Goal: Task Accomplishment & Management: Use online tool/utility

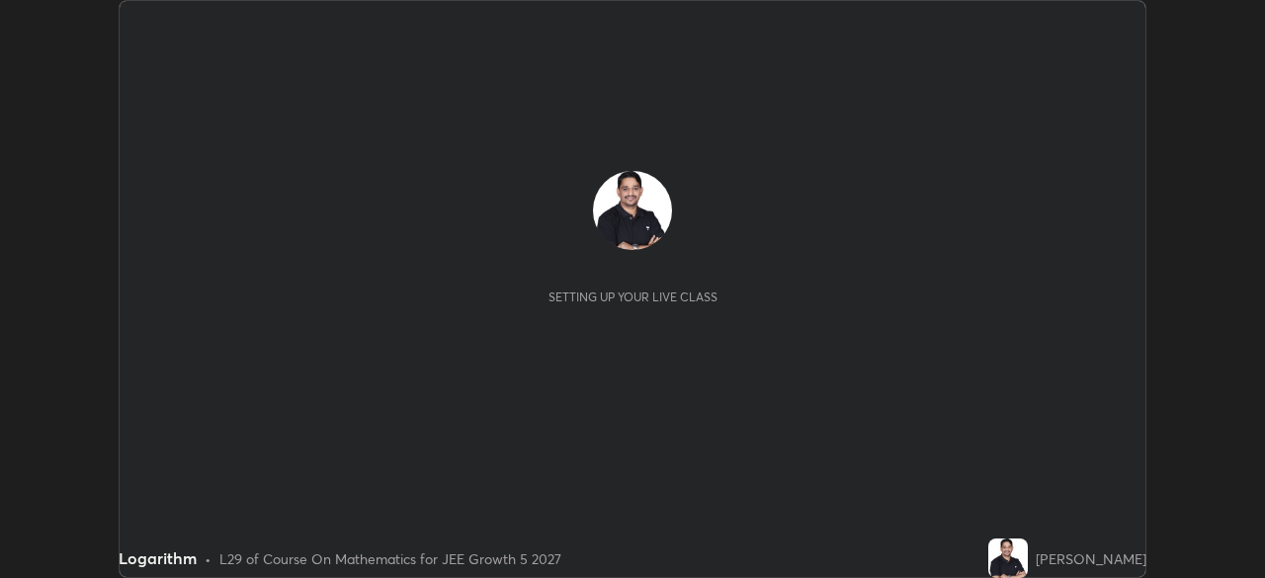
scroll to position [578, 1264]
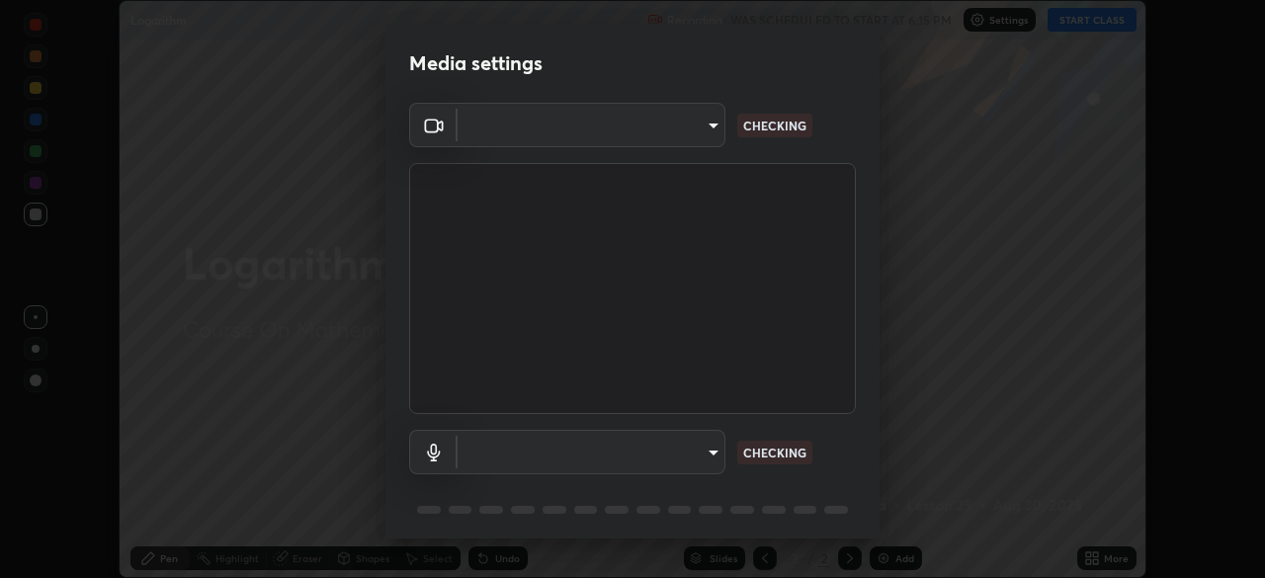
type input "5bcb87bcf8afb5e8d68ac0bb93eac58e68fe906cfa488b4128c68d5485eacd0d"
click at [708, 446] on body "Erase all Logarithm Recording WAS SCHEDULED TO START AT 6:15 PM Settings START …" at bounding box center [632, 289] width 1265 height 578
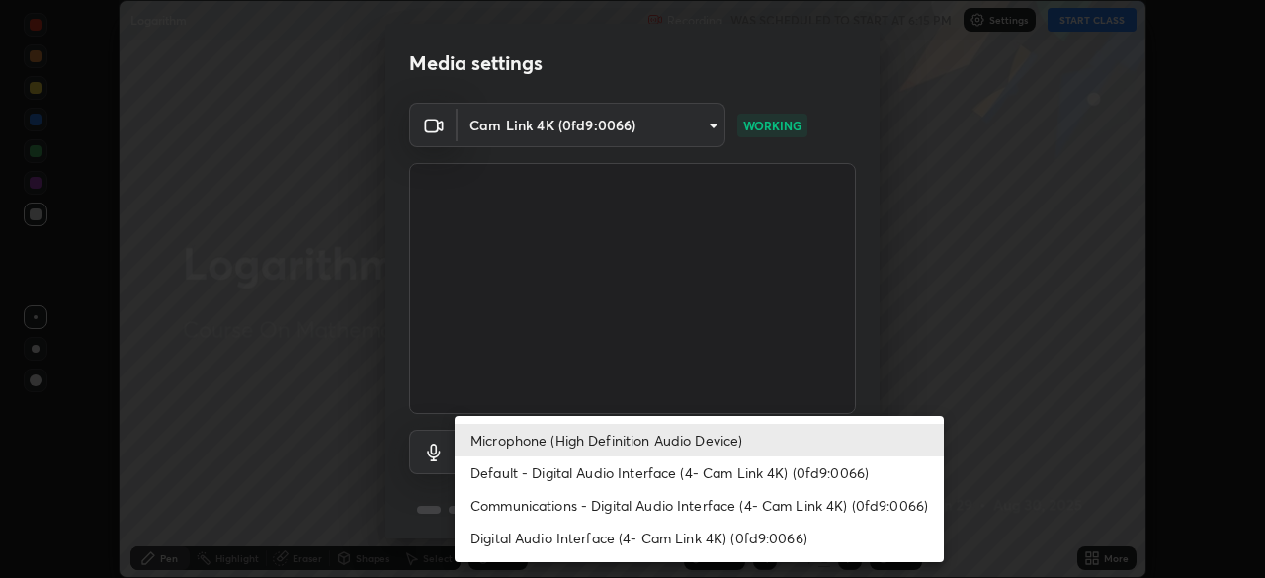
click at [692, 442] on li "Microphone (High Definition Audio Device)" at bounding box center [699, 440] width 489 height 33
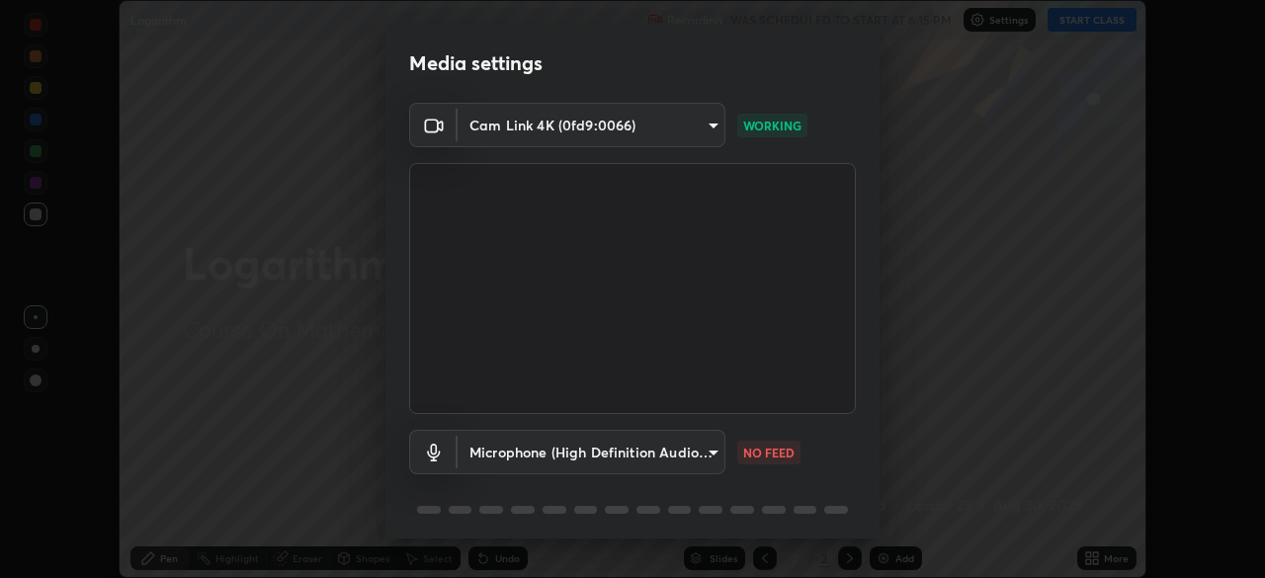
scroll to position [13, 0]
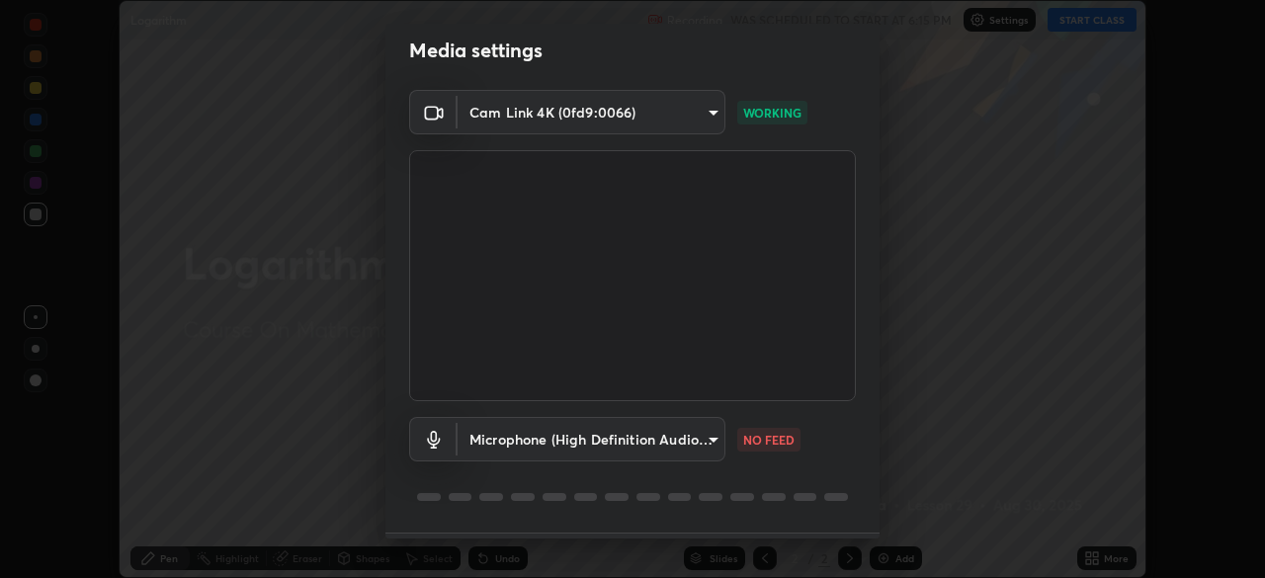
click at [712, 437] on body "Erase all Logarithm Recording WAS SCHEDULED TO START AT 6:15 PM Settings START …" at bounding box center [632, 289] width 1265 height 578
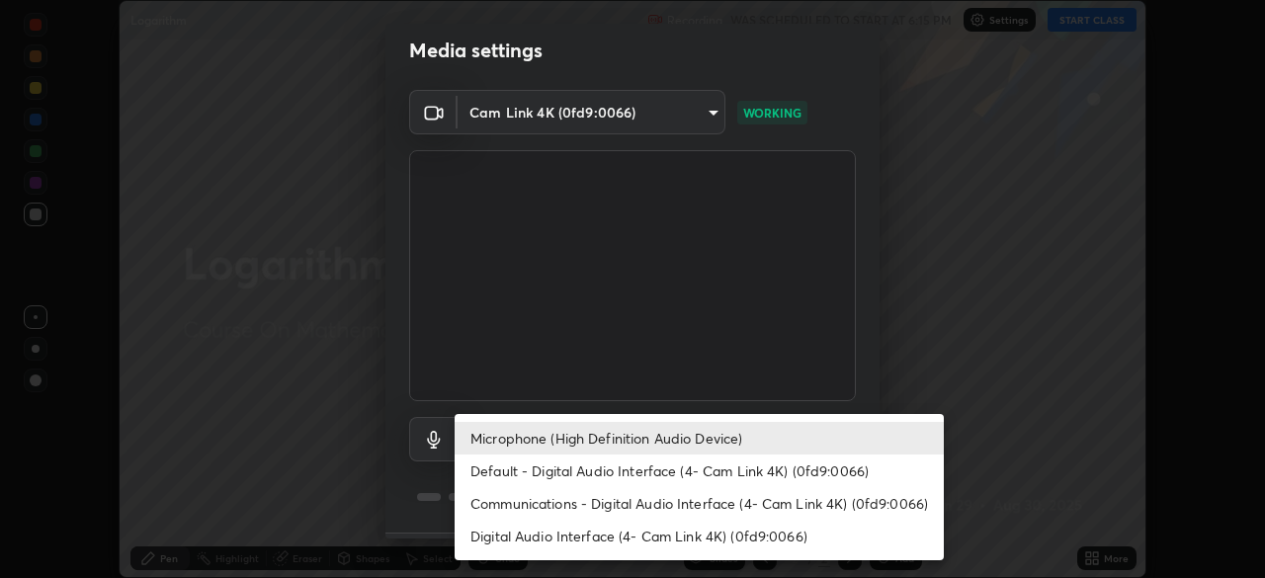
click at [657, 472] on li "Default - Digital Audio Interface (4- Cam Link 4K) (0fd9:0066)" at bounding box center [699, 471] width 489 height 33
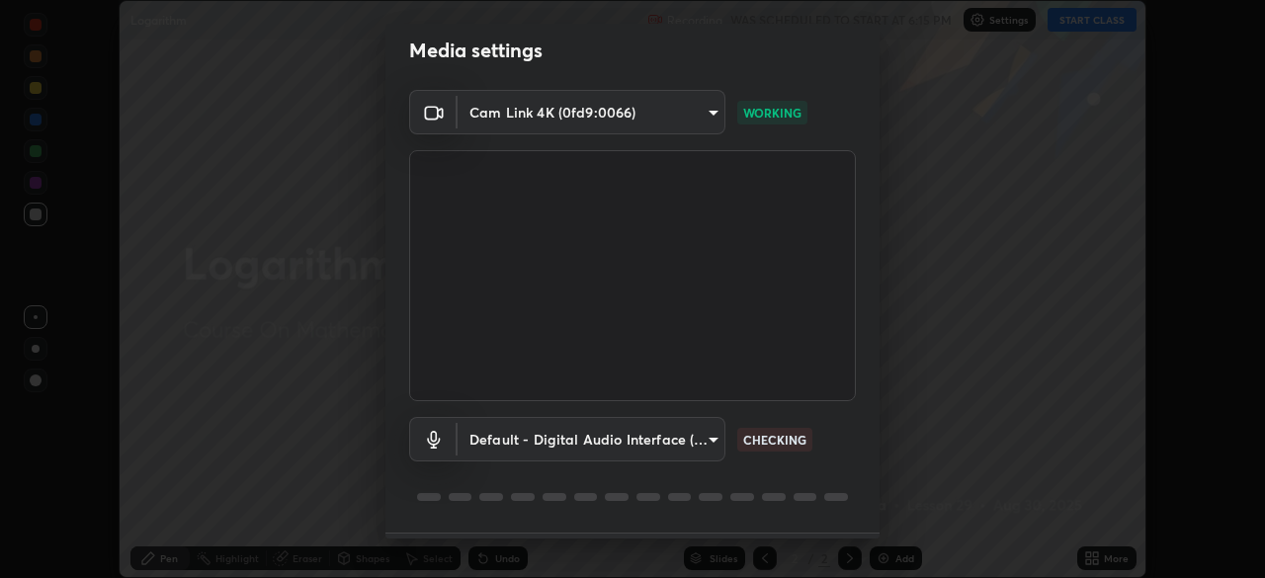
click at [712, 438] on body "Erase all Logarithm Recording WAS SCHEDULED TO START AT 6:15 PM Settings START …" at bounding box center [632, 289] width 1265 height 578
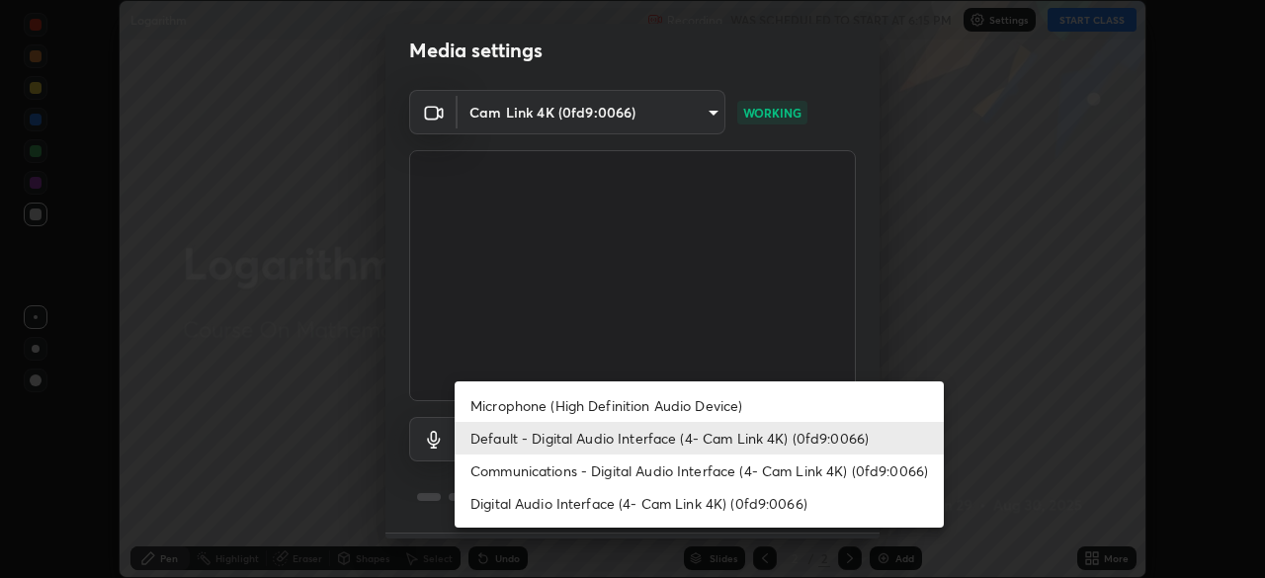
click at [663, 403] on li "Microphone (High Definition Audio Device)" at bounding box center [699, 406] width 489 height 33
type input "1277315892d3330360d0ea85f4e1d9e3c0dab06b3dc0c21178f1aa36ba6b7c8d"
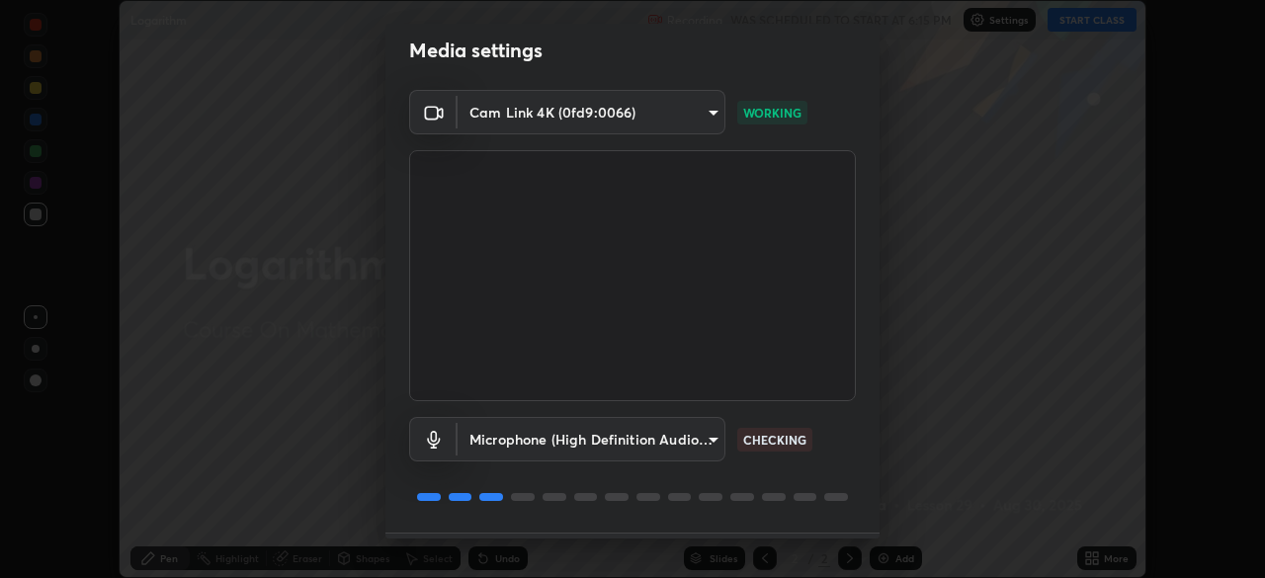
scroll to position [70, 0]
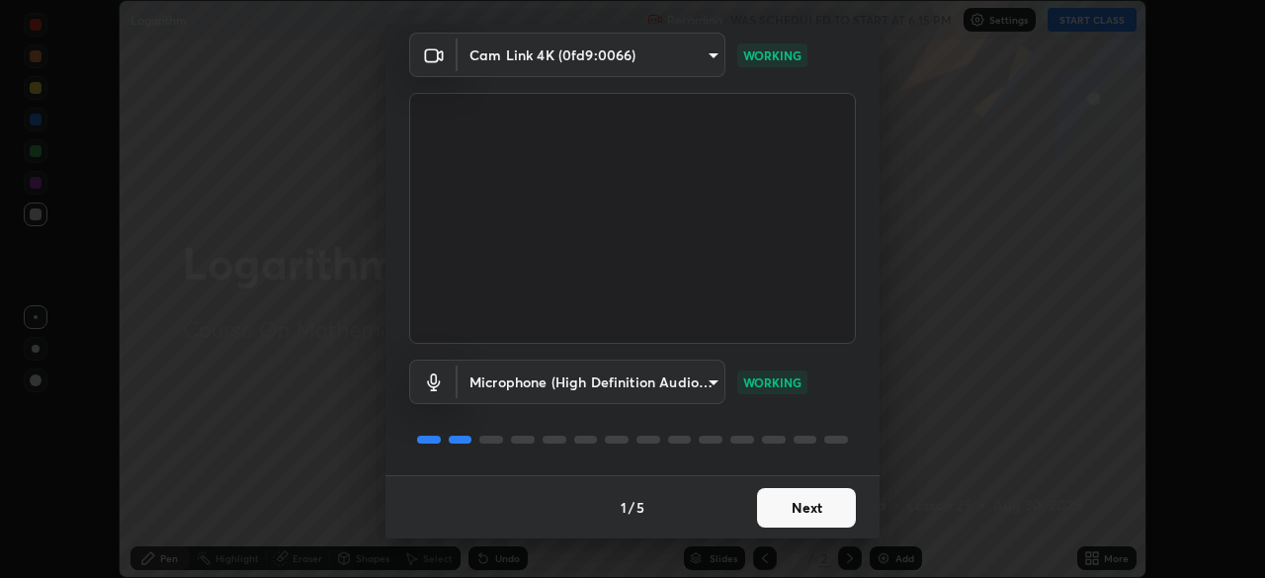
click at [825, 500] on button "Next" at bounding box center [806, 508] width 99 height 40
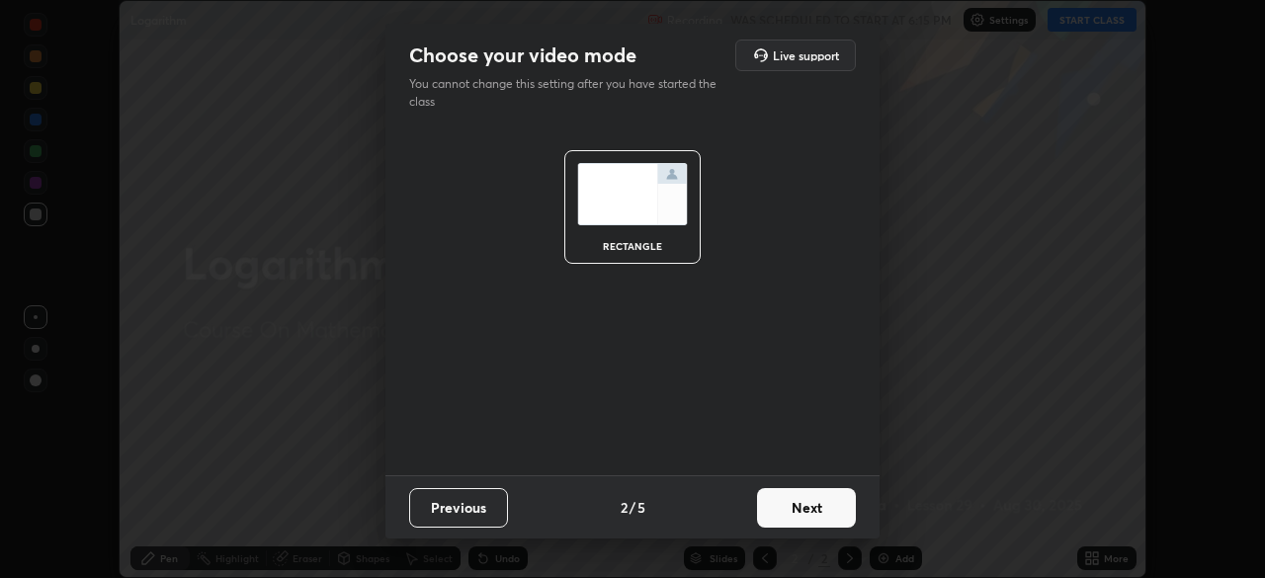
scroll to position [0, 0]
click at [841, 507] on button "Next" at bounding box center [806, 508] width 99 height 40
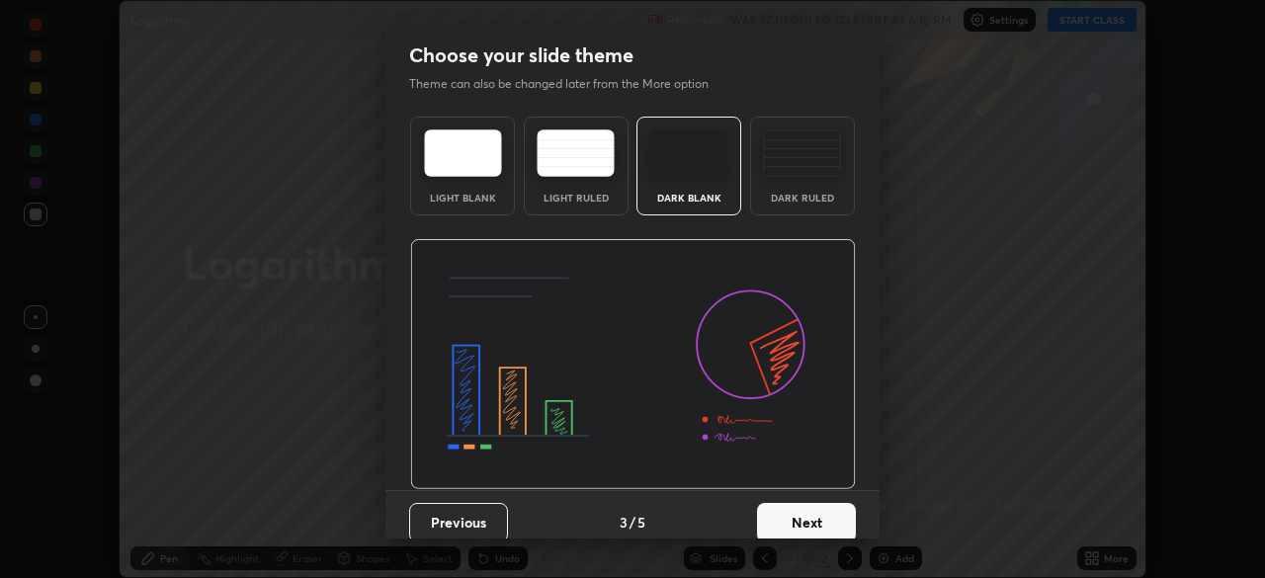
click at [847, 520] on button "Next" at bounding box center [806, 523] width 99 height 40
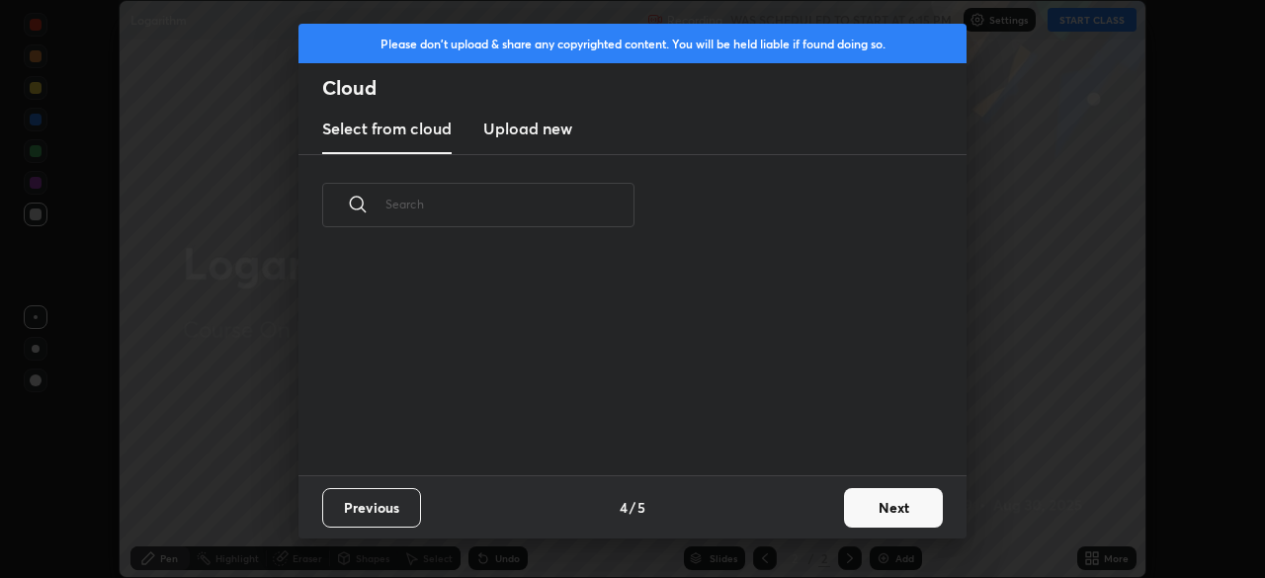
click at [883, 508] on button "Next" at bounding box center [893, 508] width 99 height 40
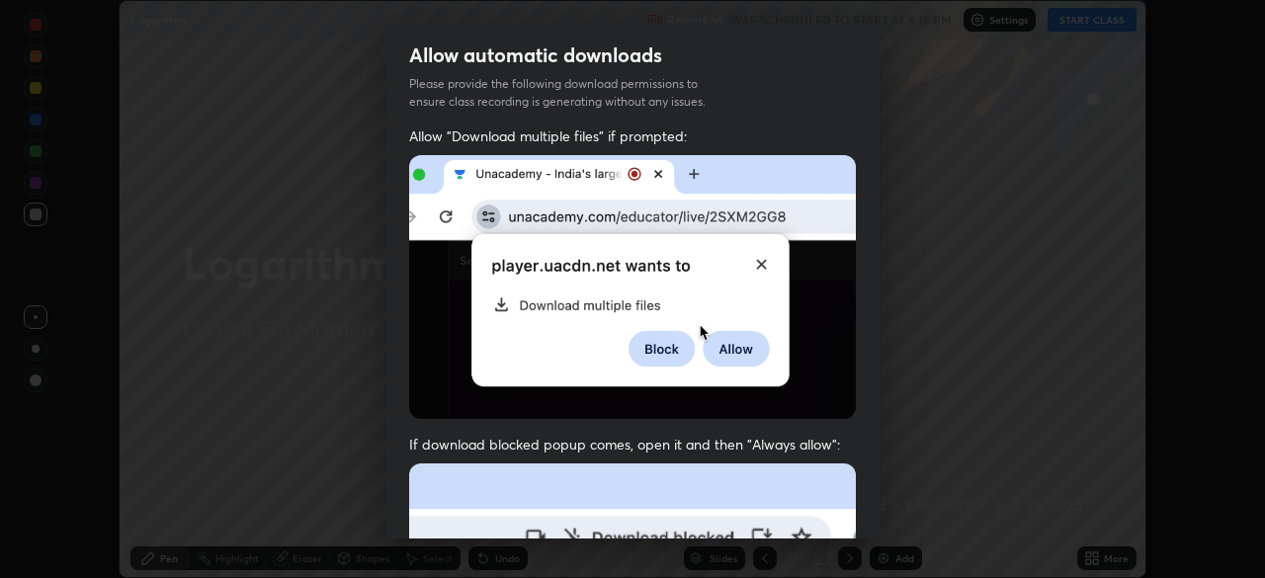
click at [880, 517] on div "Allow automatic downloads Please provide the following download permissions to …" at bounding box center [632, 289] width 1265 height 578
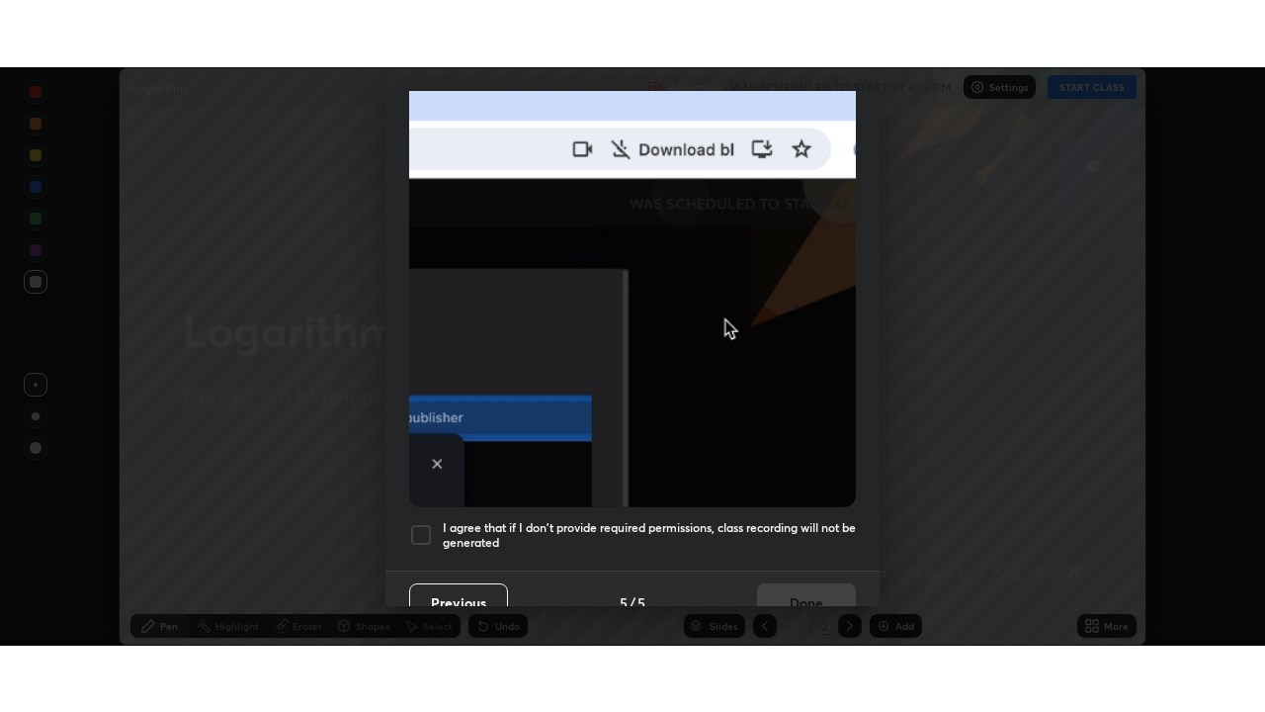
scroll to position [474, 0]
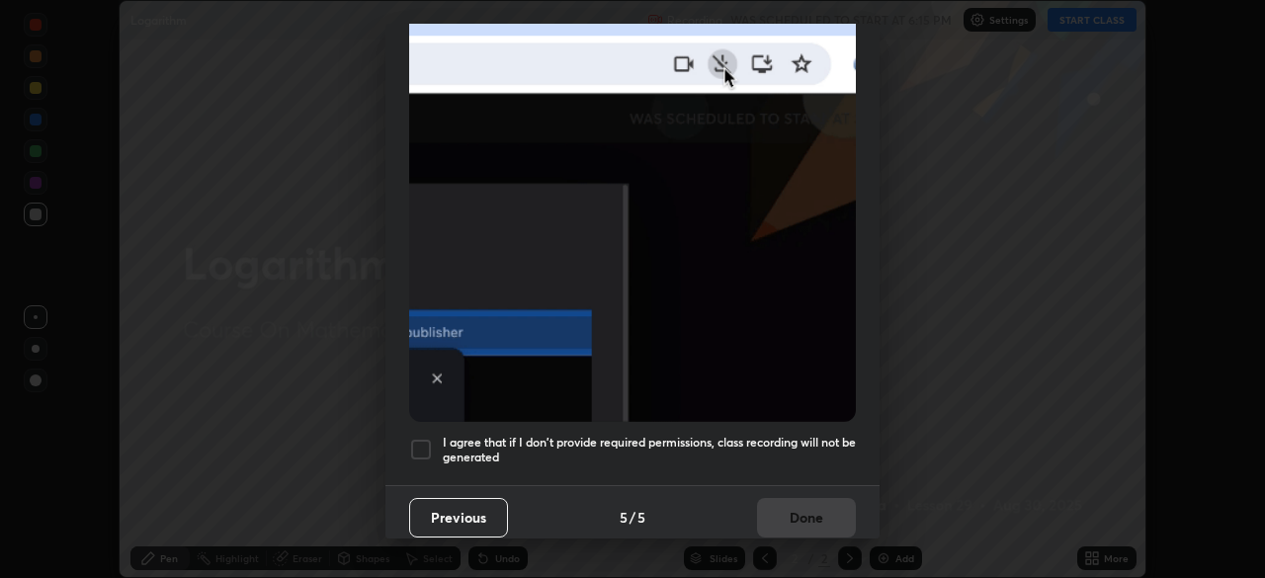
click at [427, 438] on div at bounding box center [421, 450] width 24 height 24
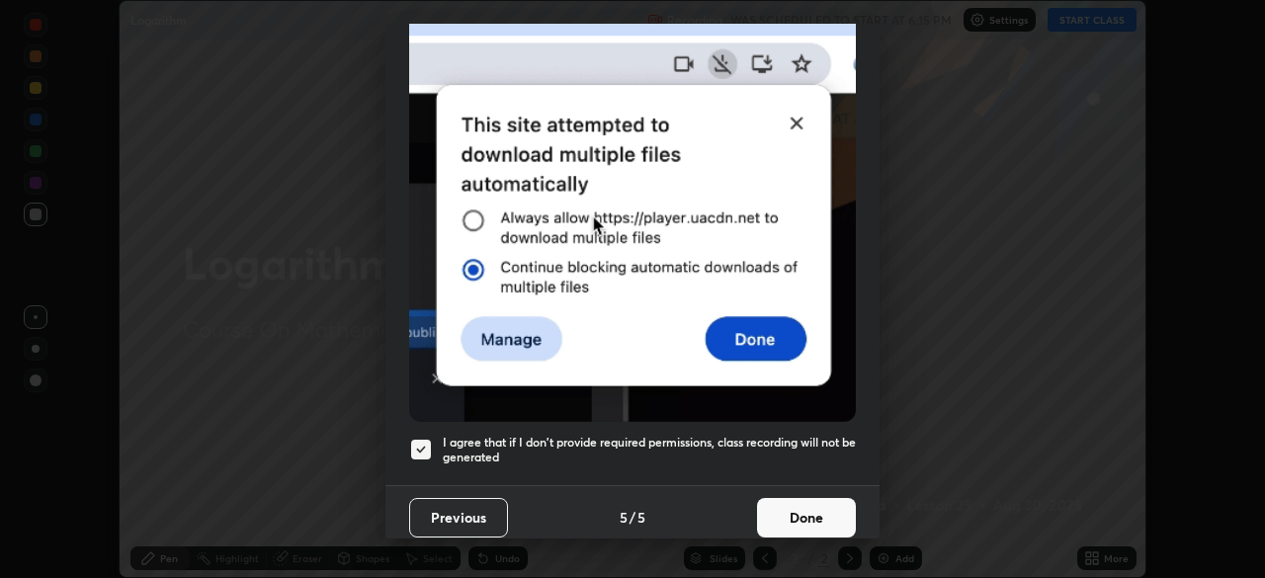
click at [814, 513] on button "Done" at bounding box center [806, 518] width 99 height 40
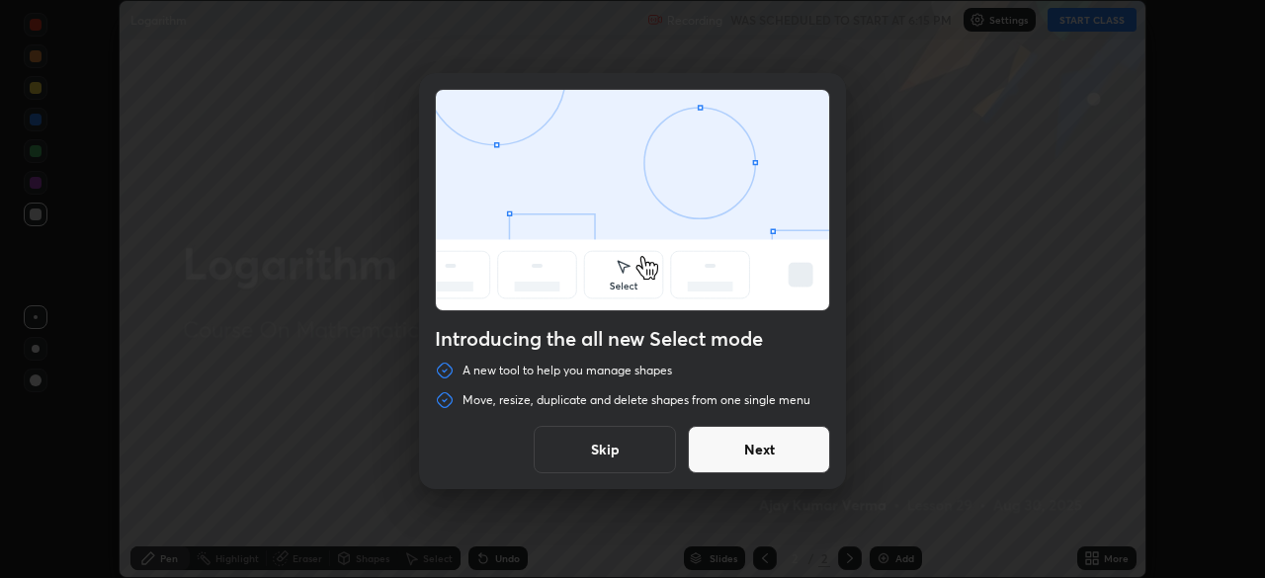
click at [800, 449] on button "Next" at bounding box center [759, 449] width 142 height 47
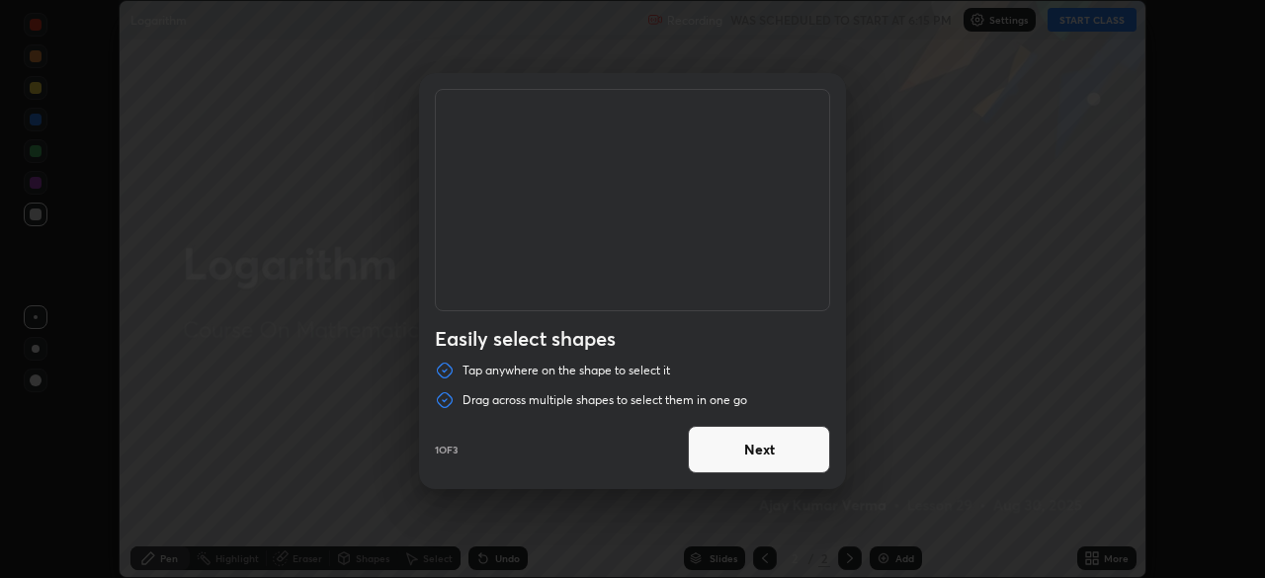
click at [818, 458] on button "Next" at bounding box center [759, 449] width 142 height 47
click at [817, 462] on button "Next" at bounding box center [759, 449] width 142 height 47
click at [819, 455] on button "Done" at bounding box center [759, 449] width 142 height 47
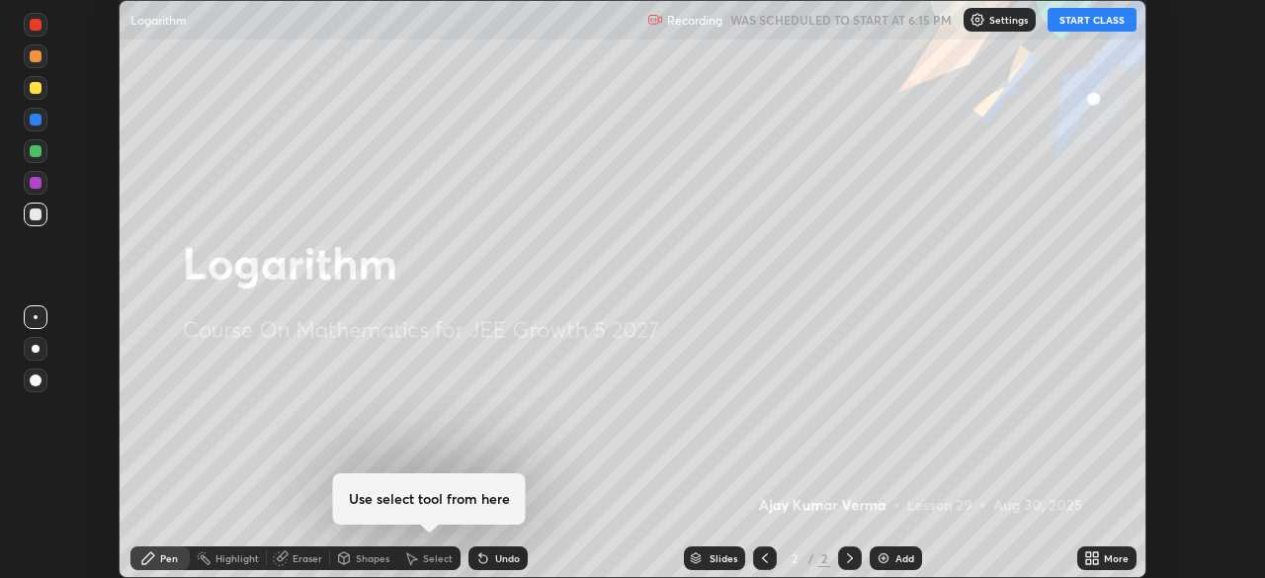
click at [1085, 19] on button "START CLASS" at bounding box center [1092, 20] width 89 height 24
click at [1088, 22] on button "End Class" at bounding box center [1097, 20] width 80 height 24
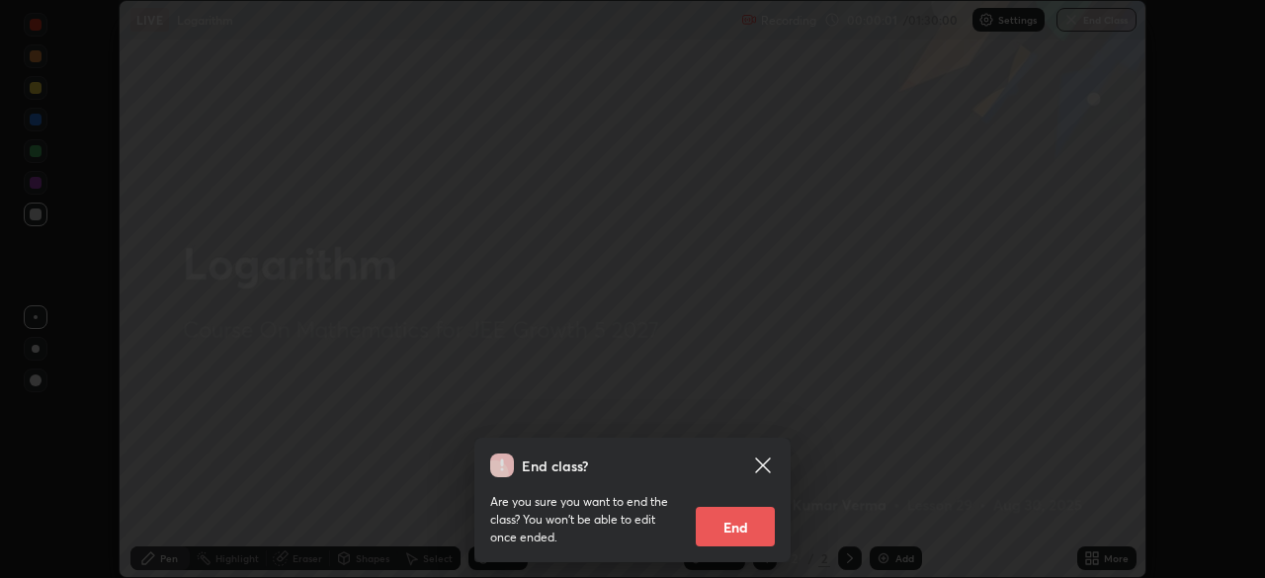
click at [769, 462] on icon at bounding box center [763, 466] width 24 height 24
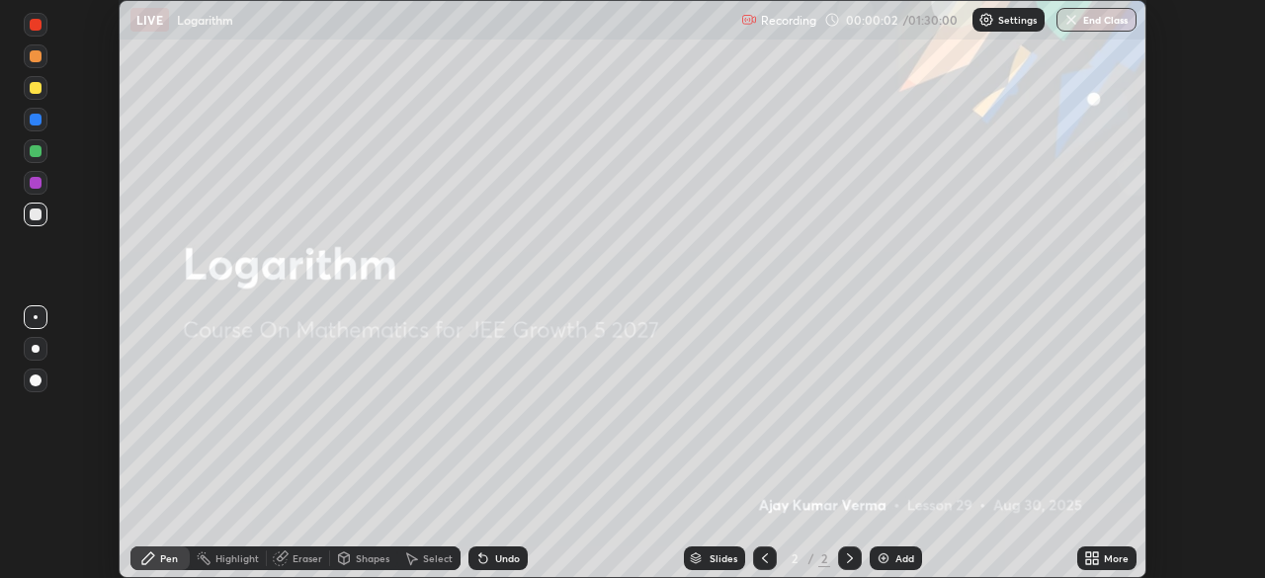
click at [1089, 555] on icon at bounding box center [1089, 555] width 5 height 5
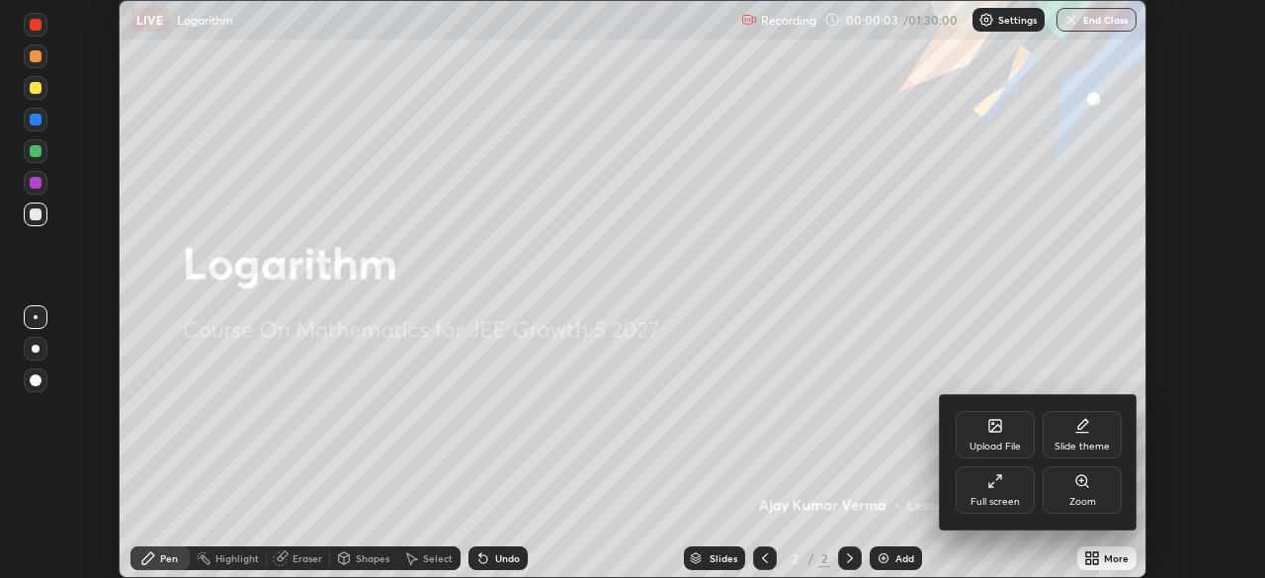
click at [995, 478] on icon at bounding box center [996, 482] width 16 height 16
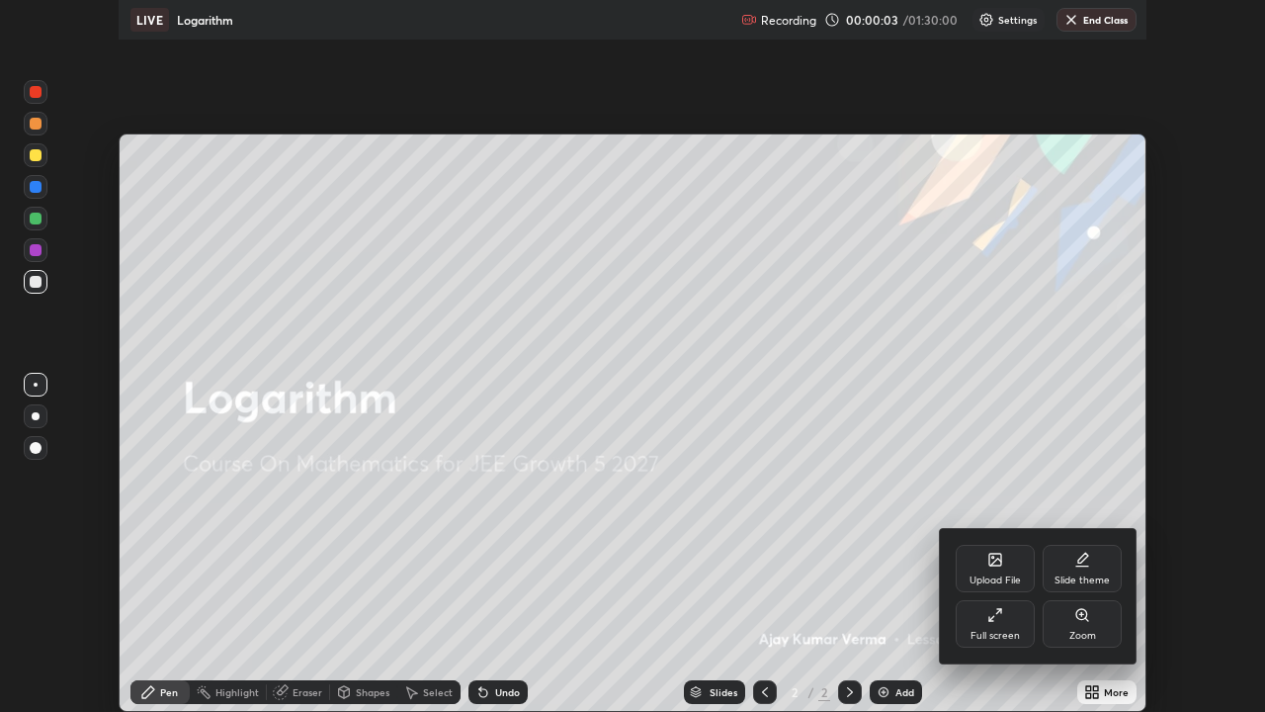
scroll to position [712, 1265]
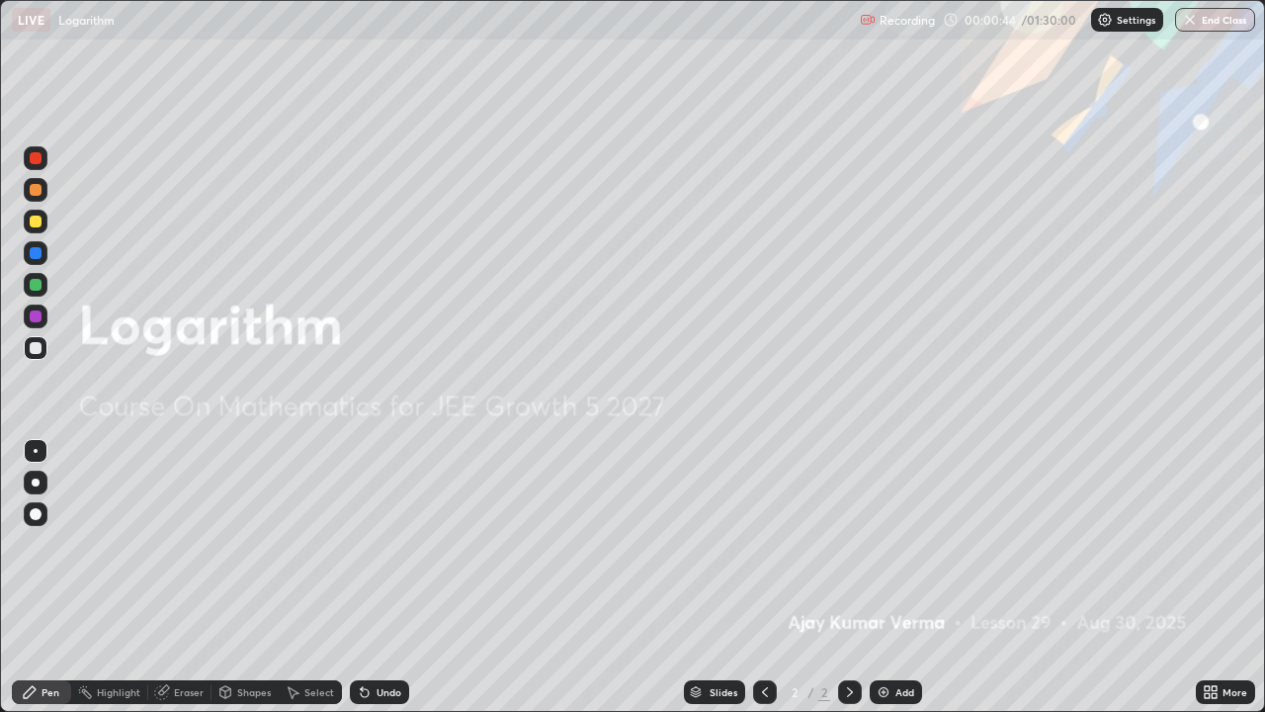
click at [849, 577] on icon at bounding box center [850, 692] width 16 height 16
click at [874, 577] on div "Add" at bounding box center [896, 692] width 52 height 24
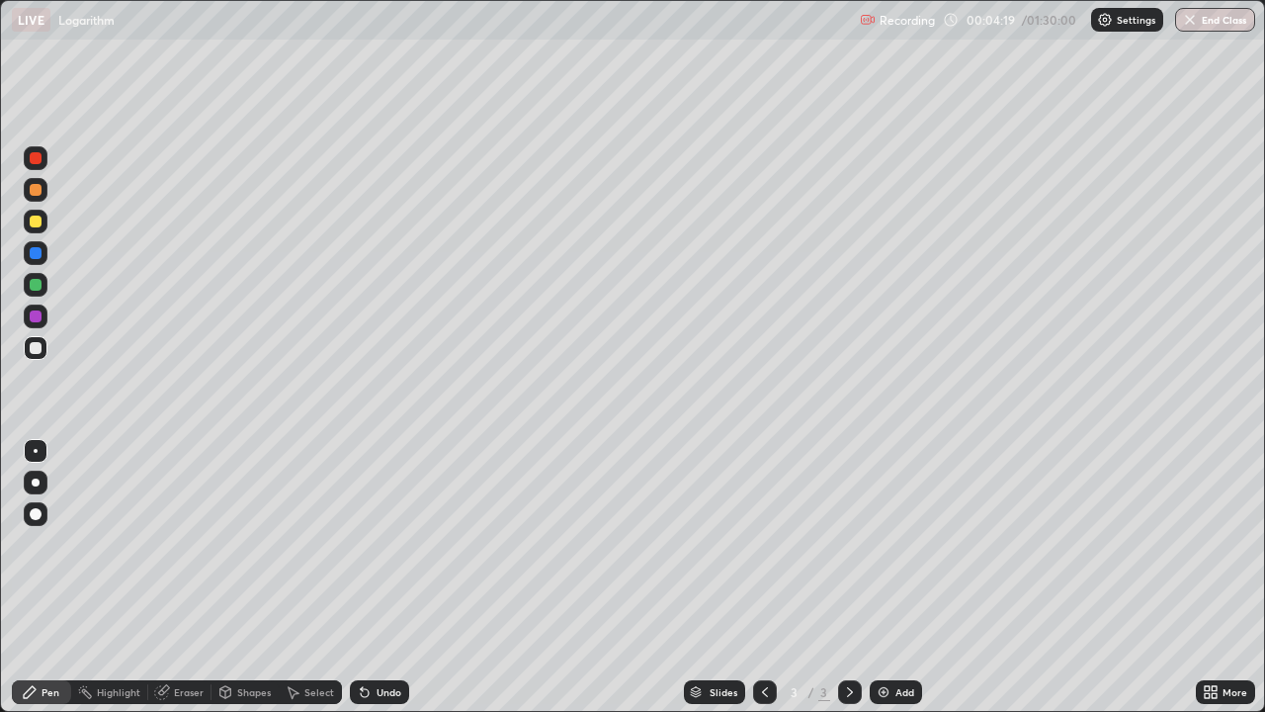
click at [39, 217] on div at bounding box center [36, 222] width 12 height 12
click at [38, 284] on div at bounding box center [36, 285] width 12 height 12
click at [35, 351] on div at bounding box center [36, 348] width 12 height 12
click at [44, 352] on div at bounding box center [36, 348] width 24 height 24
click at [36, 319] on div at bounding box center [36, 316] width 12 height 12
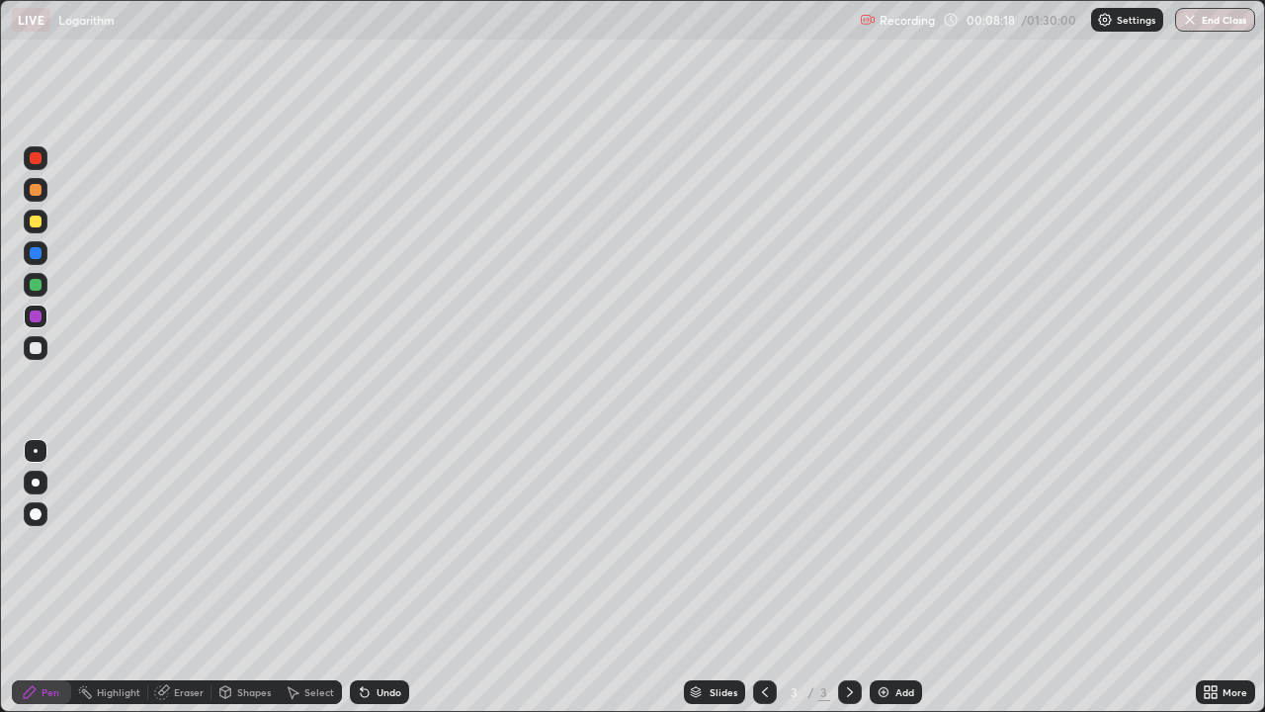
click at [197, 577] on div "Eraser" at bounding box center [179, 692] width 63 height 24
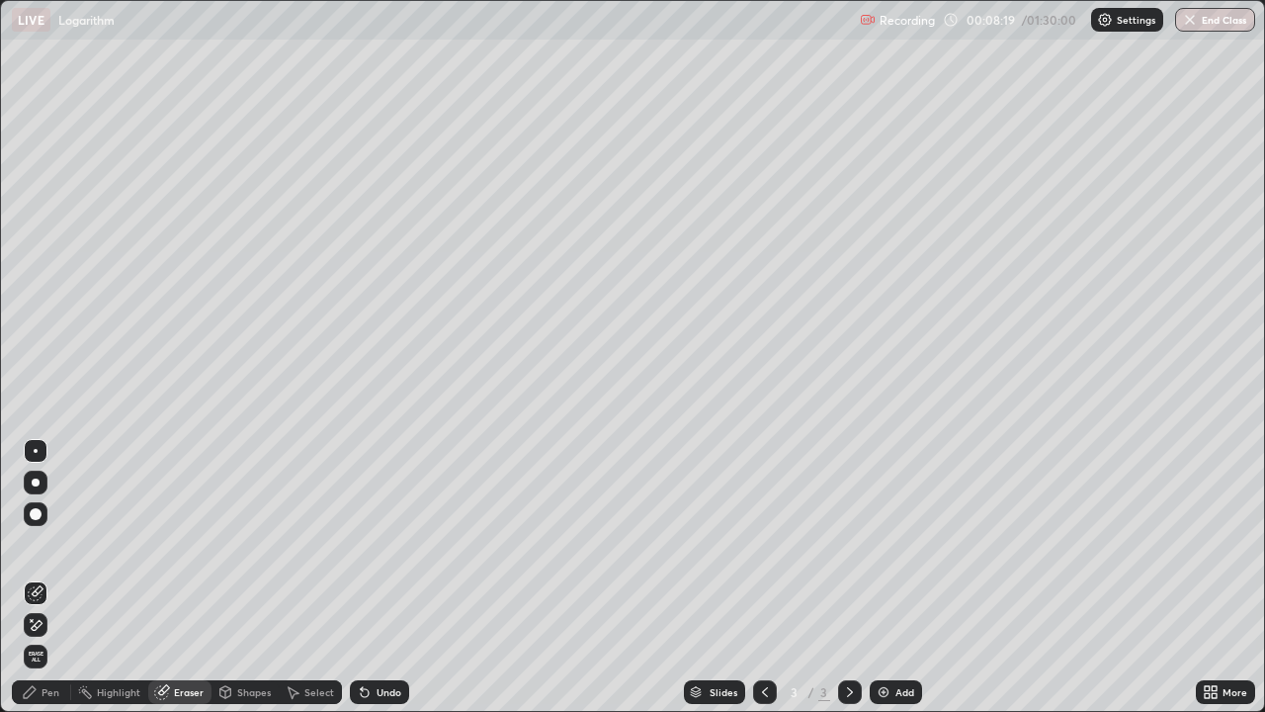
click at [79, 577] on circle at bounding box center [79, 690] width 2 height 2
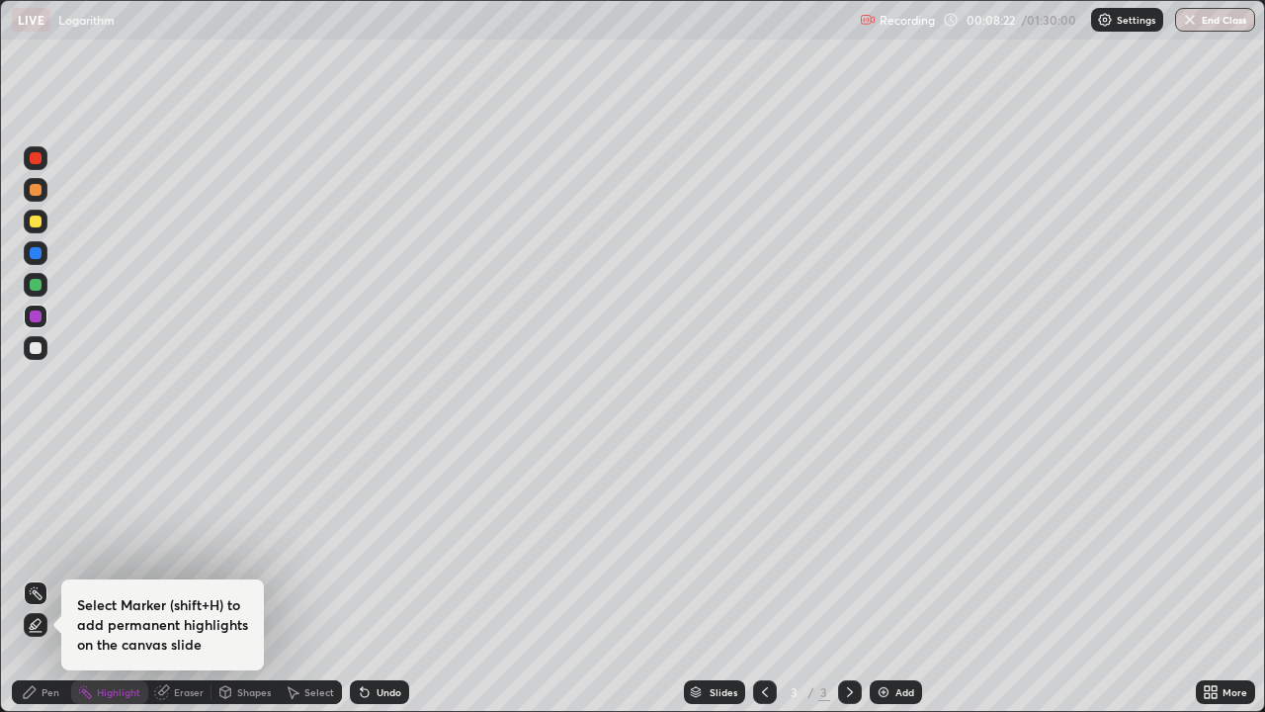
click at [60, 577] on div "Pen" at bounding box center [41, 692] width 59 height 24
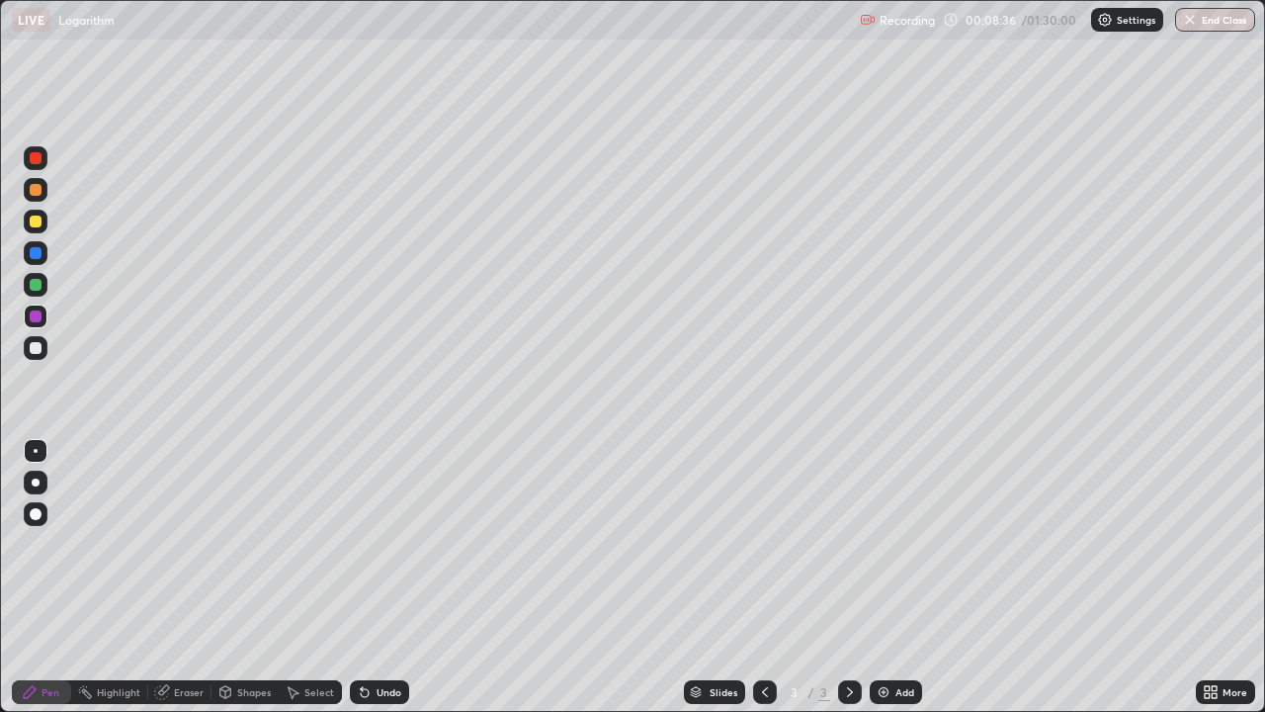
click at [43, 229] on div at bounding box center [36, 222] width 24 height 24
click at [177, 577] on div "Eraser" at bounding box center [189, 692] width 30 height 10
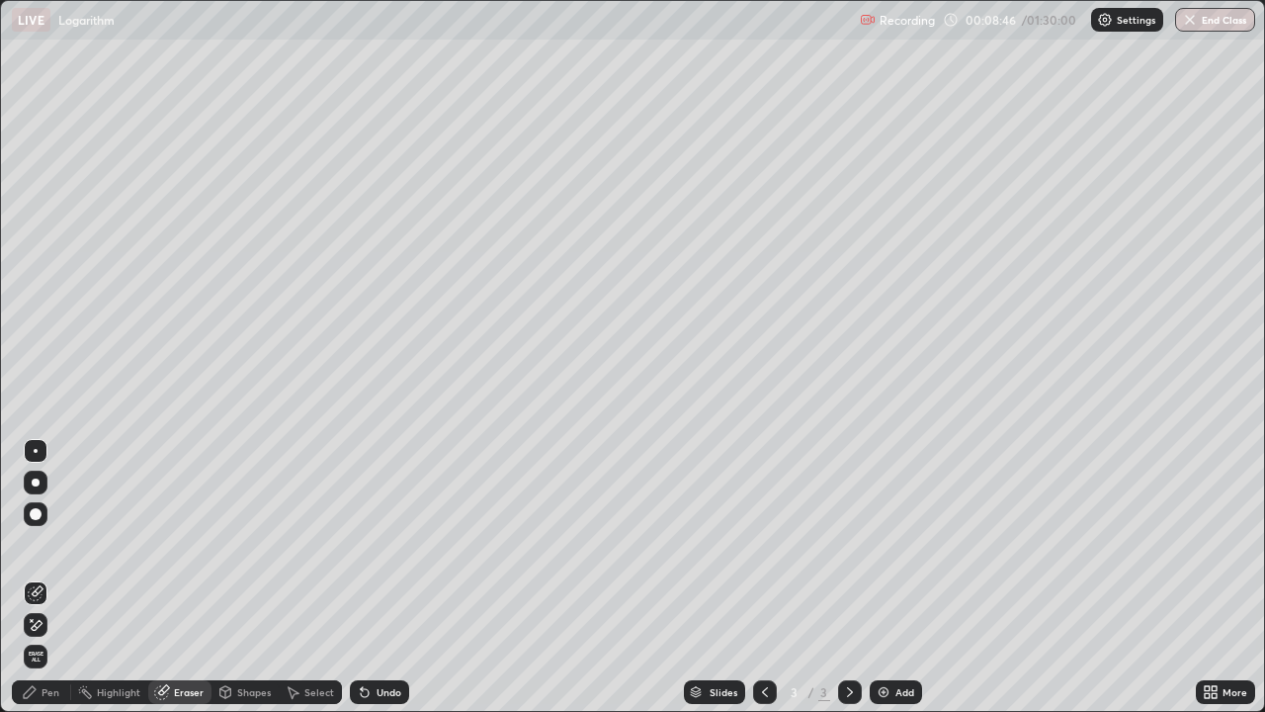
click at [60, 577] on div "Pen" at bounding box center [41, 692] width 59 height 24
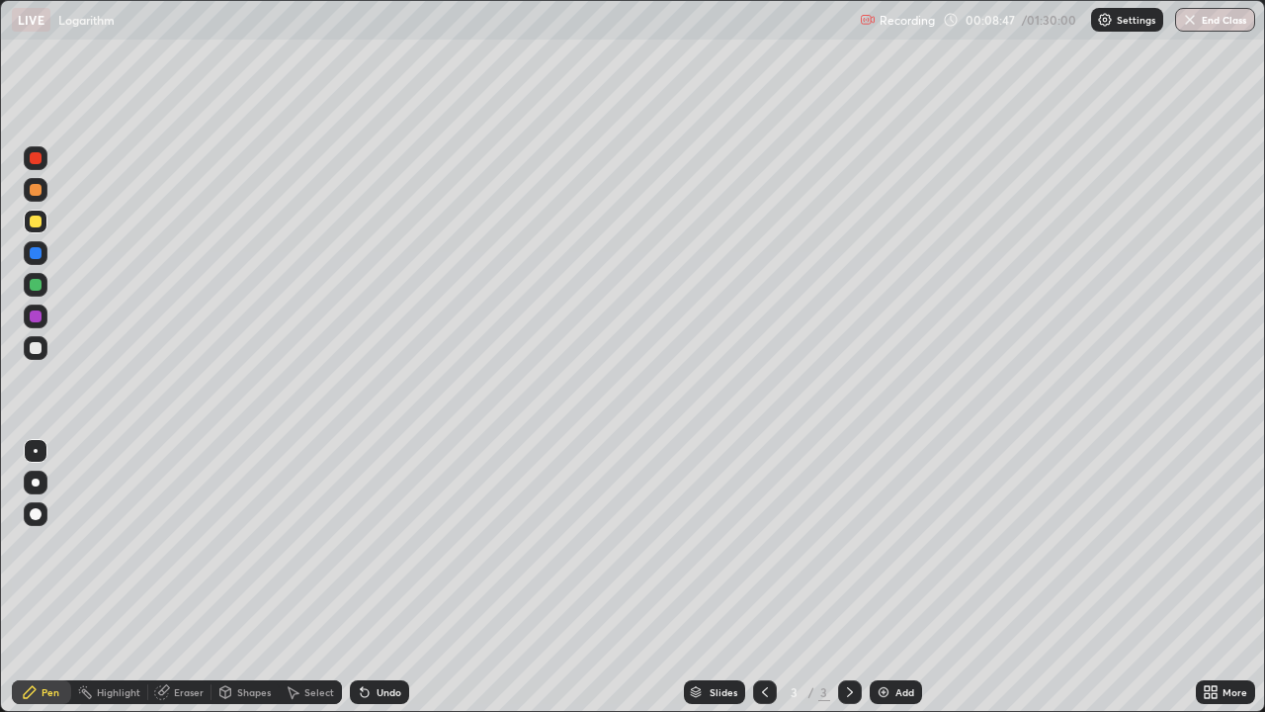
click at [44, 314] on div at bounding box center [36, 317] width 24 height 24
click at [36, 286] on div at bounding box center [36, 285] width 12 height 12
click at [889, 577] on img at bounding box center [884, 692] width 16 height 16
click at [37, 189] on div at bounding box center [36, 190] width 12 height 12
click at [34, 218] on div at bounding box center [36, 222] width 12 height 12
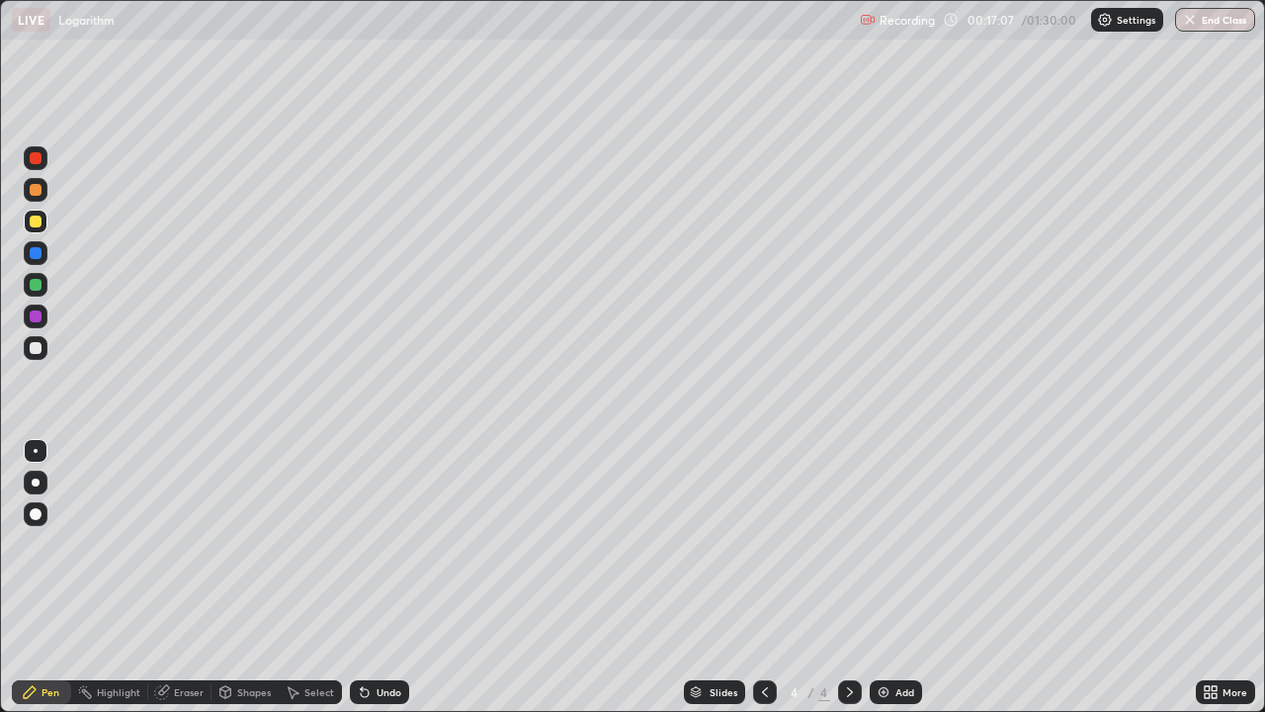
click at [1264, 376] on div "Setting up your live class" at bounding box center [632, 356] width 1265 height 712
click at [878, 577] on img at bounding box center [884, 692] width 16 height 16
click at [37, 190] on div at bounding box center [36, 190] width 12 height 12
click at [36, 222] on div at bounding box center [36, 222] width 12 height 12
click at [37, 226] on div at bounding box center [36, 222] width 12 height 12
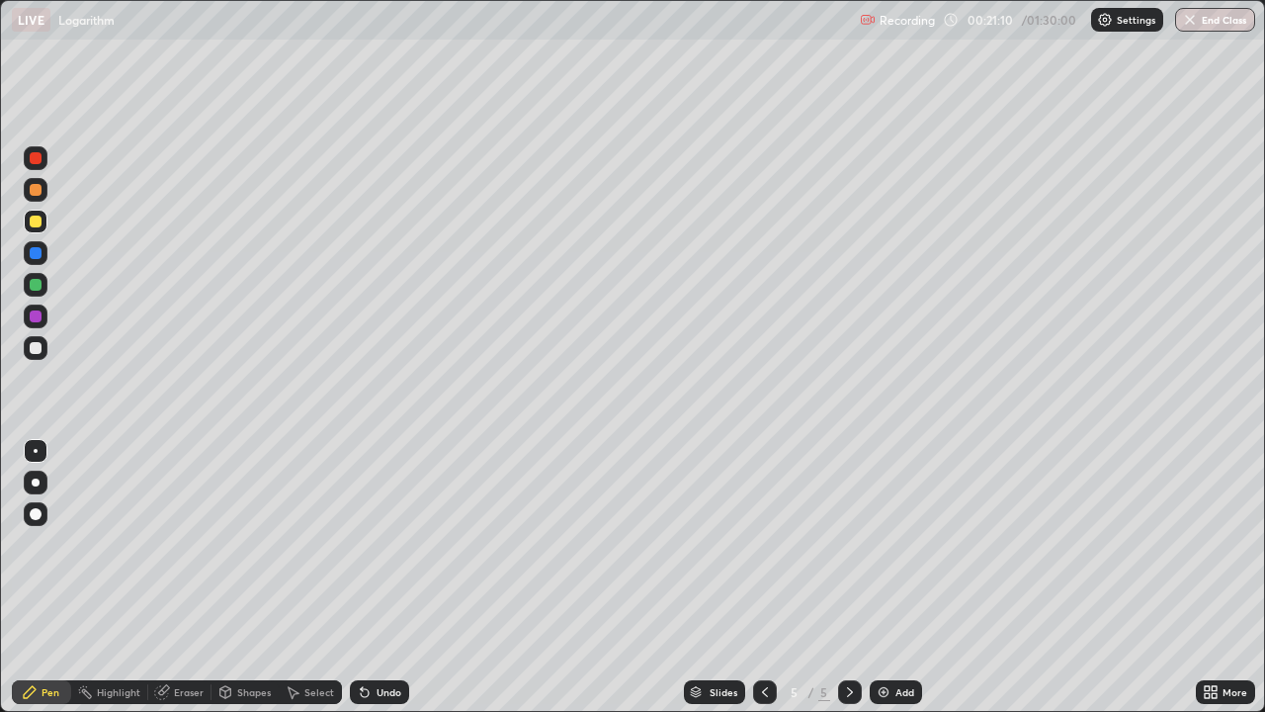
click at [45, 353] on div at bounding box center [36, 348] width 24 height 24
click at [40, 348] on div at bounding box center [36, 348] width 12 height 12
click at [177, 577] on div "Eraser" at bounding box center [179, 692] width 63 height 24
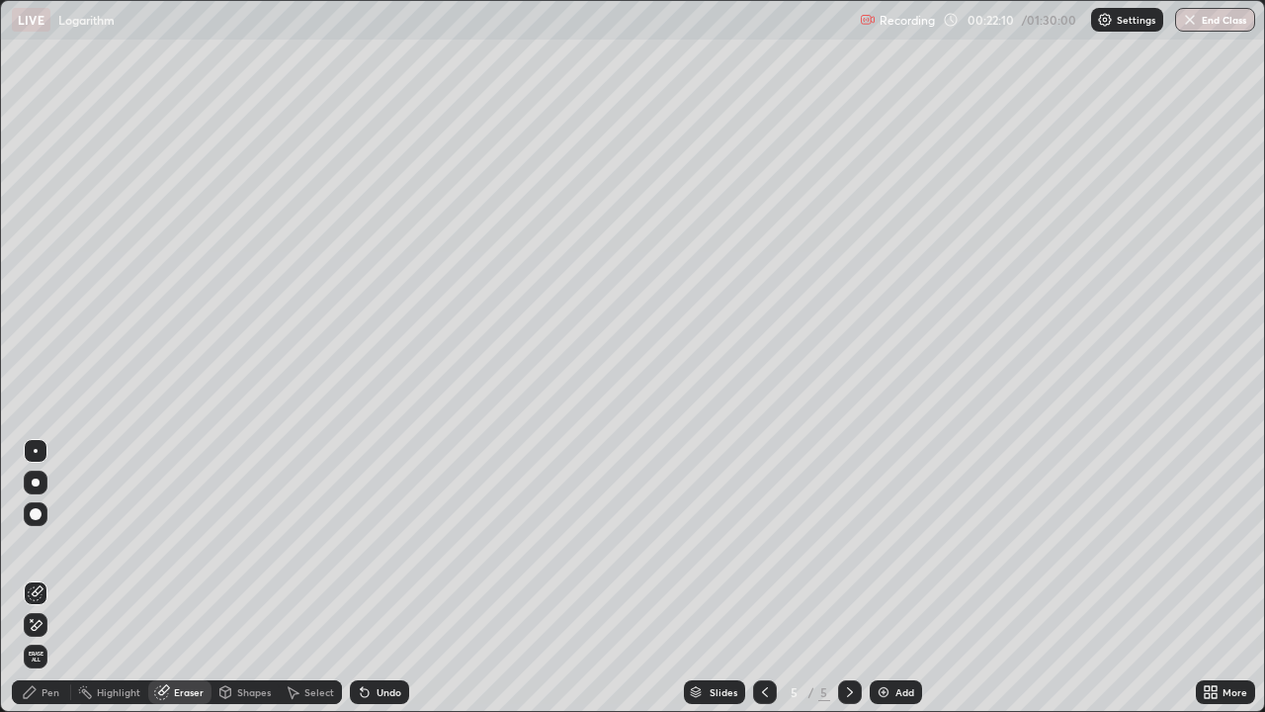
click at [50, 577] on div "Pen" at bounding box center [41, 692] width 59 height 24
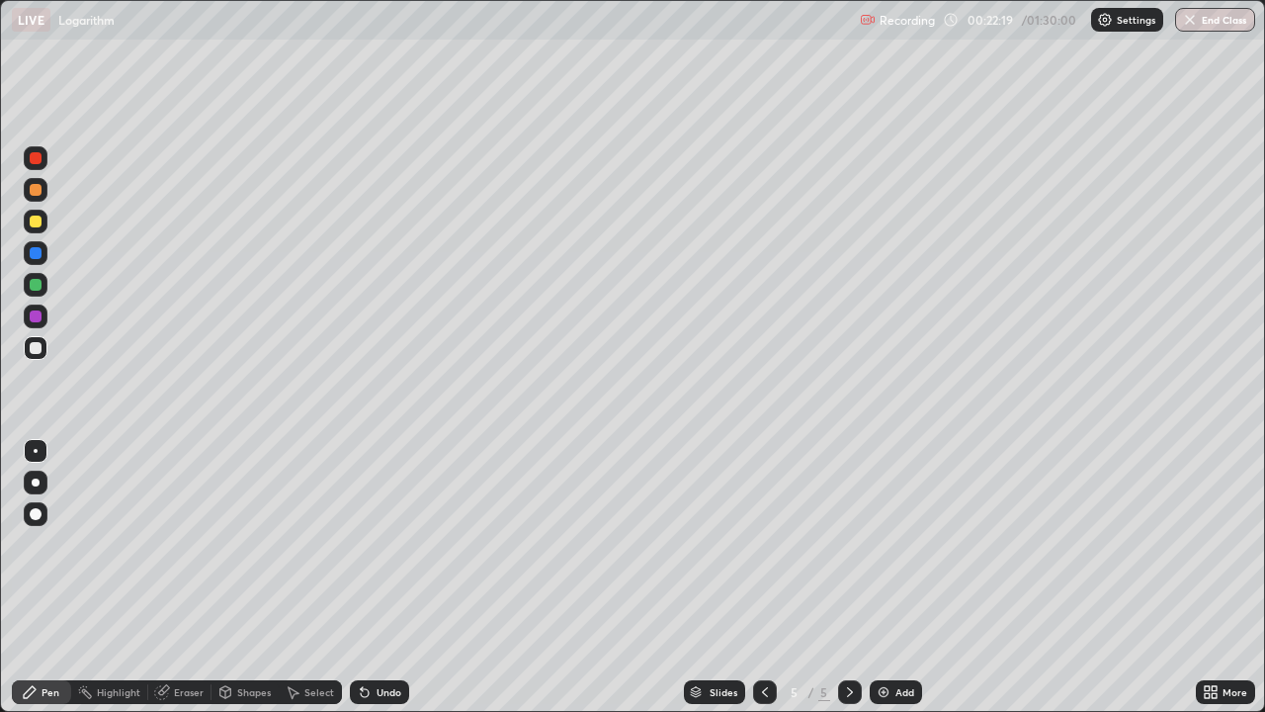
click at [36, 222] on div at bounding box center [36, 222] width 12 height 12
click at [40, 192] on div at bounding box center [36, 190] width 12 height 12
click at [36, 222] on div at bounding box center [36, 222] width 12 height 12
click at [34, 193] on div at bounding box center [36, 190] width 12 height 12
click at [882, 577] on div "Add" at bounding box center [896, 692] width 52 height 24
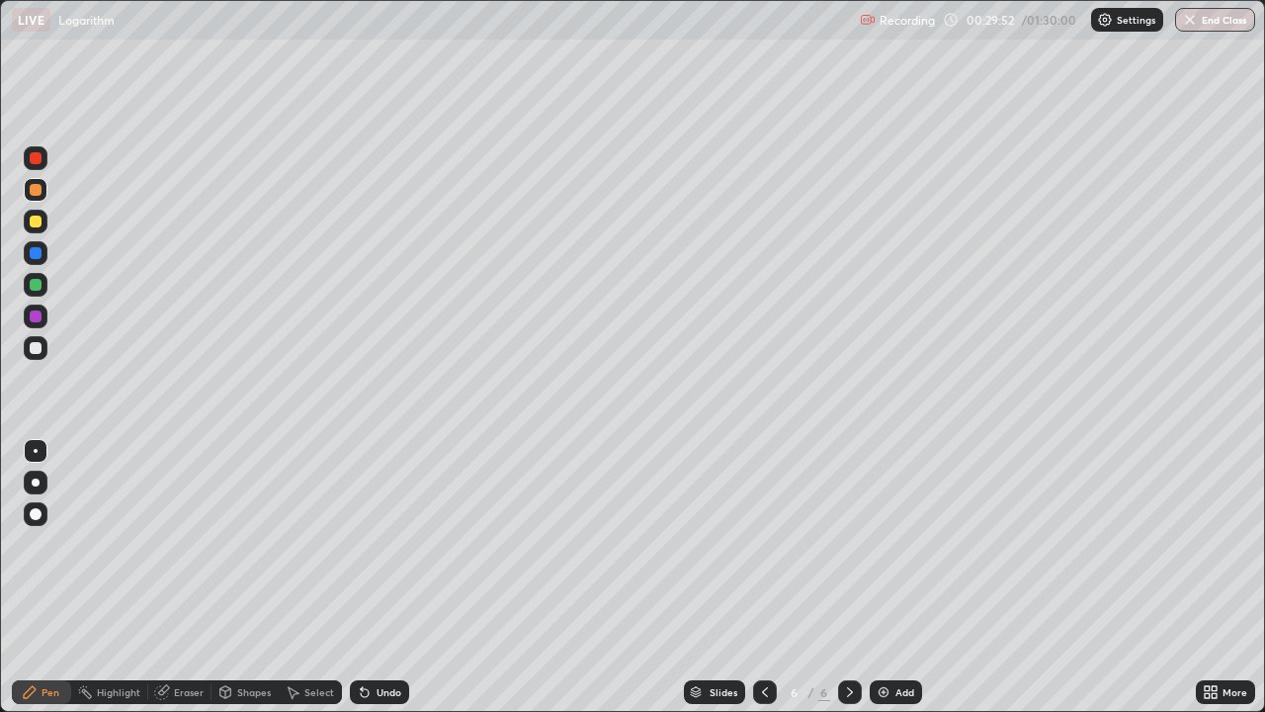
click at [37, 217] on div at bounding box center [36, 222] width 12 height 12
click at [36, 251] on div at bounding box center [36, 253] width 12 height 12
click at [30, 339] on div at bounding box center [36, 348] width 24 height 24
click at [36, 280] on div at bounding box center [36, 285] width 12 height 12
click at [35, 256] on div at bounding box center [36, 253] width 12 height 12
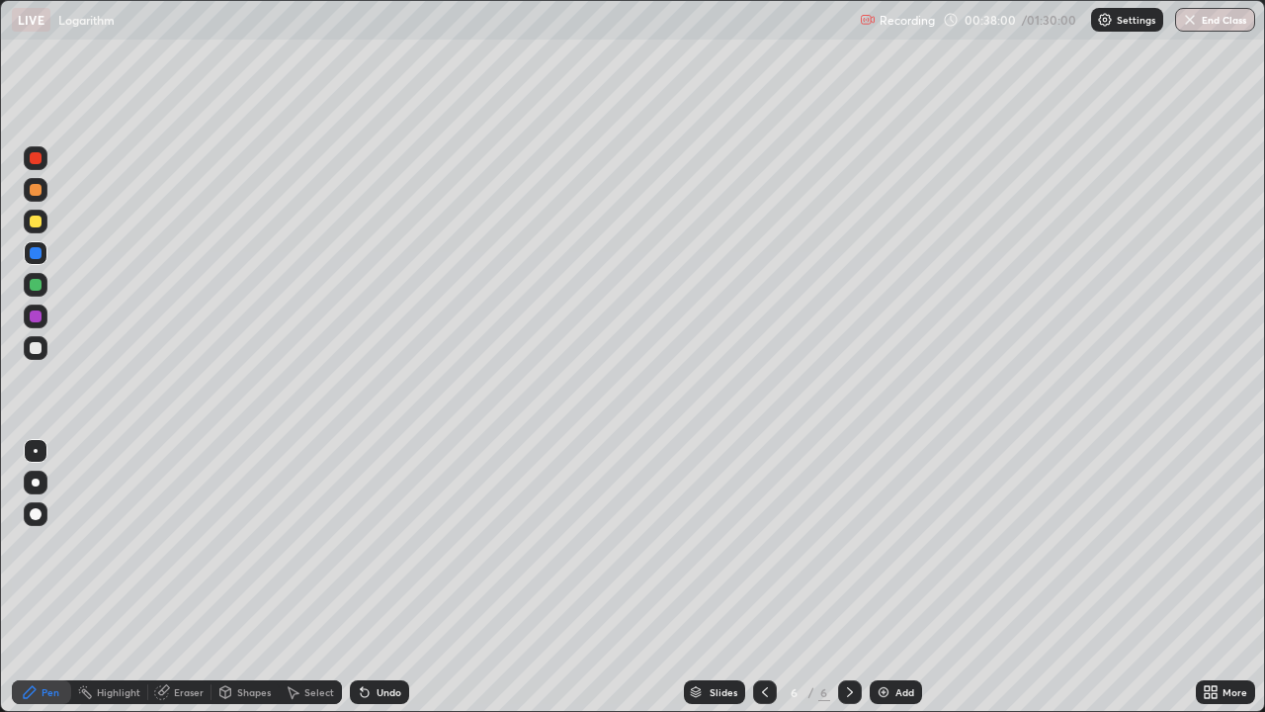
click at [39, 345] on div at bounding box center [36, 348] width 12 height 12
click at [39, 343] on div at bounding box center [36, 348] width 12 height 12
click at [35, 318] on div at bounding box center [36, 316] width 12 height 12
click at [880, 577] on img at bounding box center [884, 692] width 16 height 16
click at [35, 217] on div at bounding box center [36, 222] width 12 height 12
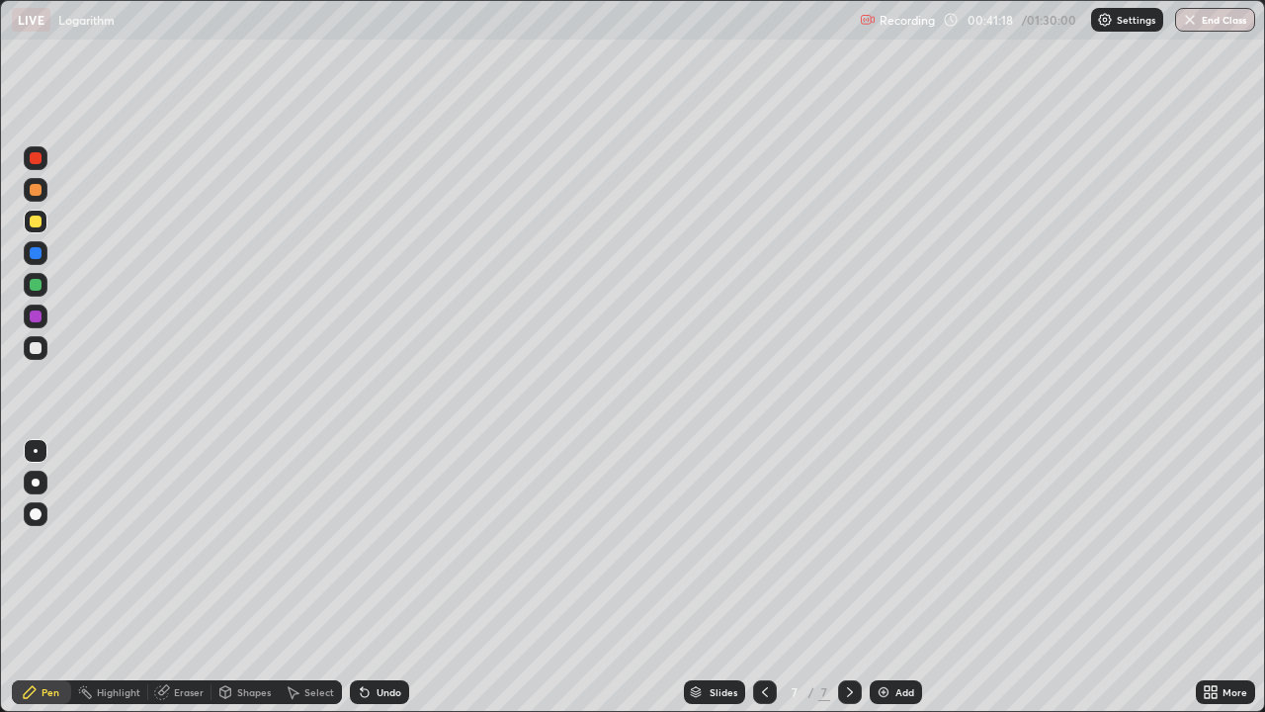
click at [38, 216] on div at bounding box center [36, 222] width 12 height 12
click at [38, 310] on div at bounding box center [36, 316] width 12 height 12
click at [183, 577] on div "Eraser" at bounding box center [179, 692] width 63 height 24
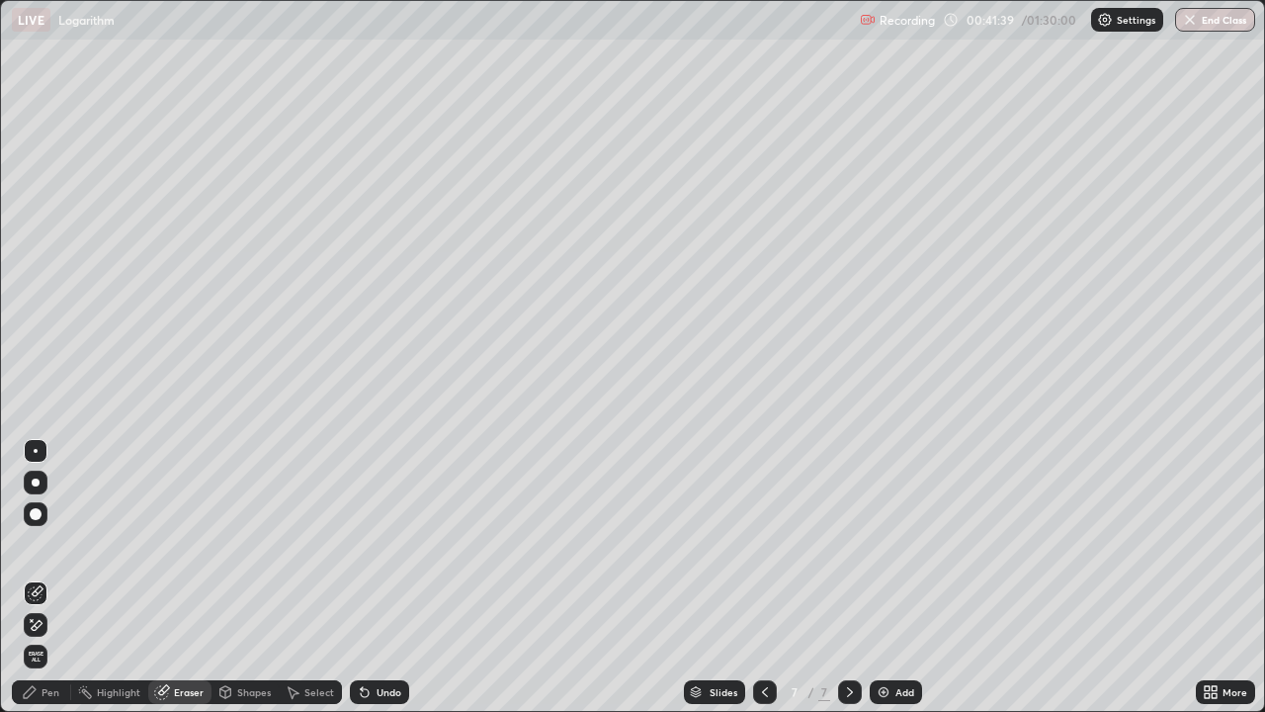
click at [36, 577] on icon at bounding box center [30, 692] width 16 height 16
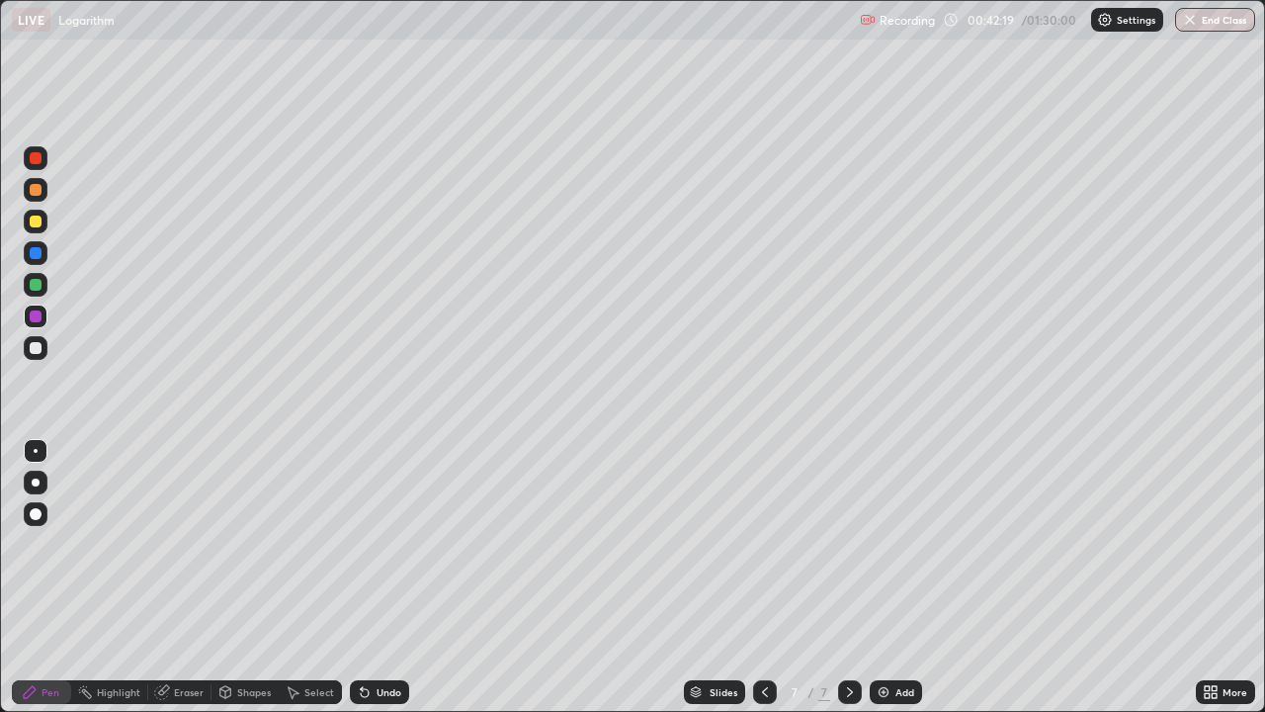
click at [31, 344] on div at bounding box center [36, 348] width 12 height 12
click at [36, 284] on div at bounding box center [36, 285] width 12 height 12
click at [45, 344] on div at bounding box center [36, 348] width 24 height 24
click at [37, 316] on div at bounding box center [36, 316] width 12 height 12
click at [844, 577] on div at bounding box center [850, 692] width 24 height 24
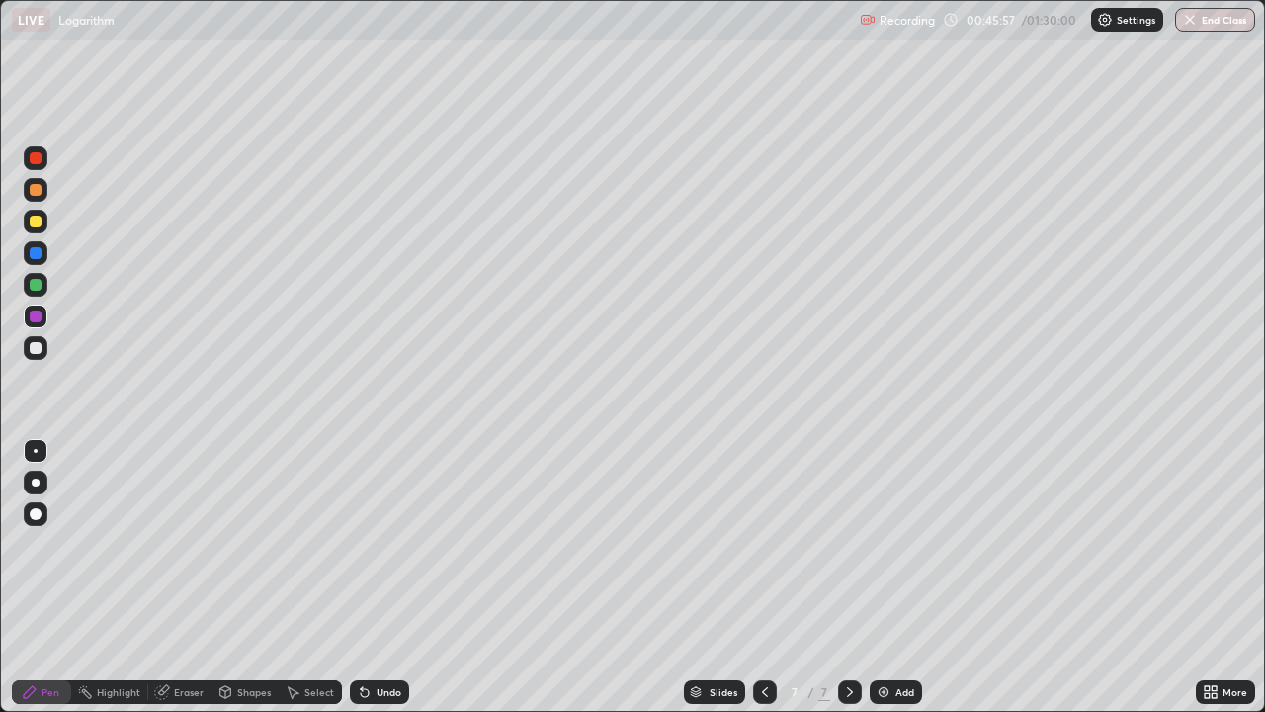
click at [885, 577] on div "Add" at bounding box center [896, 692] width 52 height 24
click at [43, 286] on div at bounding box center [36, 285] width 24 height 24
click at [34, 346] on div at bounding box center [36, 348] width 12 height 12
click at [35, 311] on div at bounding box center [36, 316] width 12 height 12
click at [196, 577] on div "Eraser" at bounding box center [189, 692] width 30 height 10
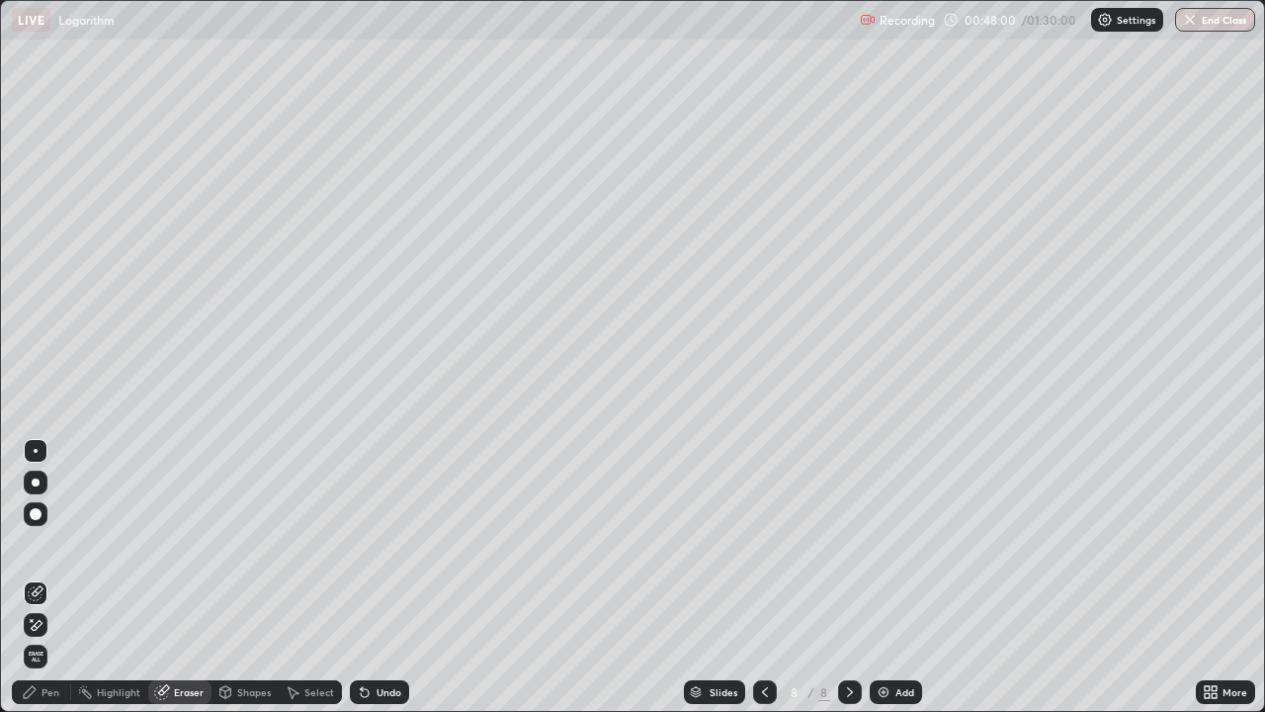
click at [52, 577] on div "Pen" at bounding box center [41, 692] width 59 height 24
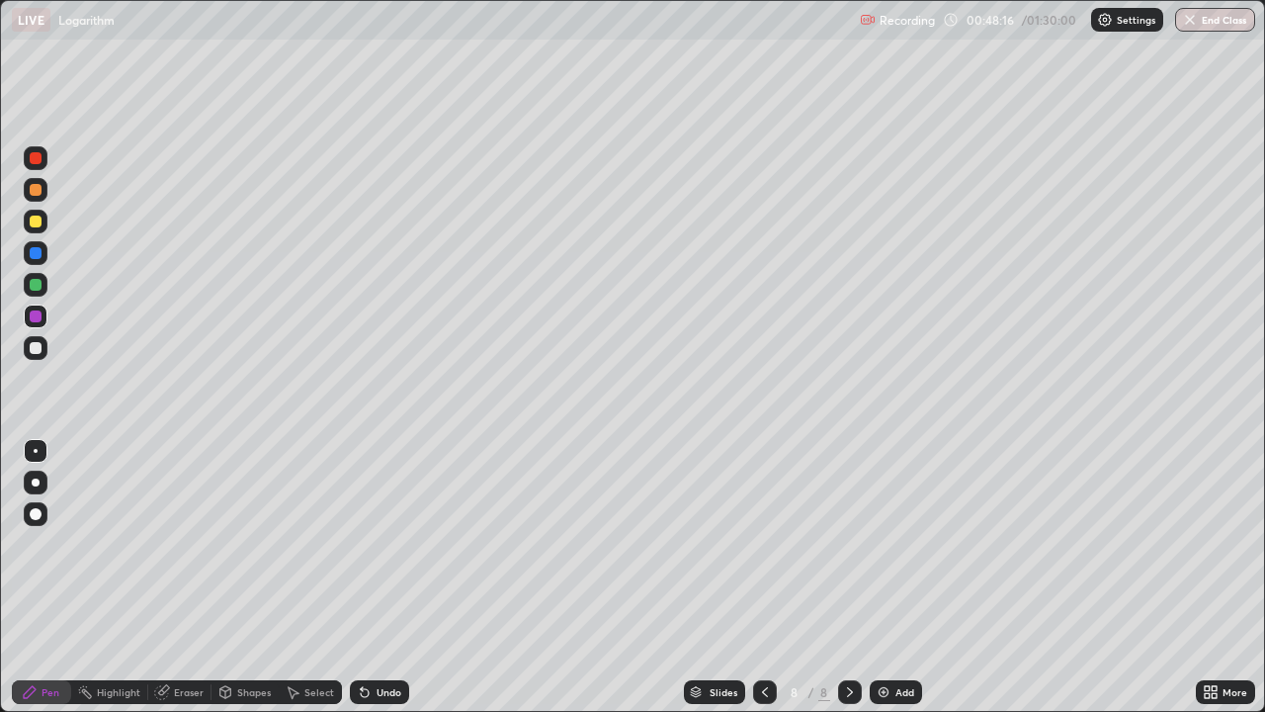
click at [31, 350] on div at bounding box center [36, 348] width 12 height 12
click at [33, 222] on div at bounding box center [36, 222] width 12 height 12
click at [890, 577] on div "Add" at bounding box center [896, 692] width 52 height 24
click at [45, 219] on div at bounding box center [36, 222] width 24 height 24
click at [41, 189] on div at bounding box center [36, 190] width 12 height 12
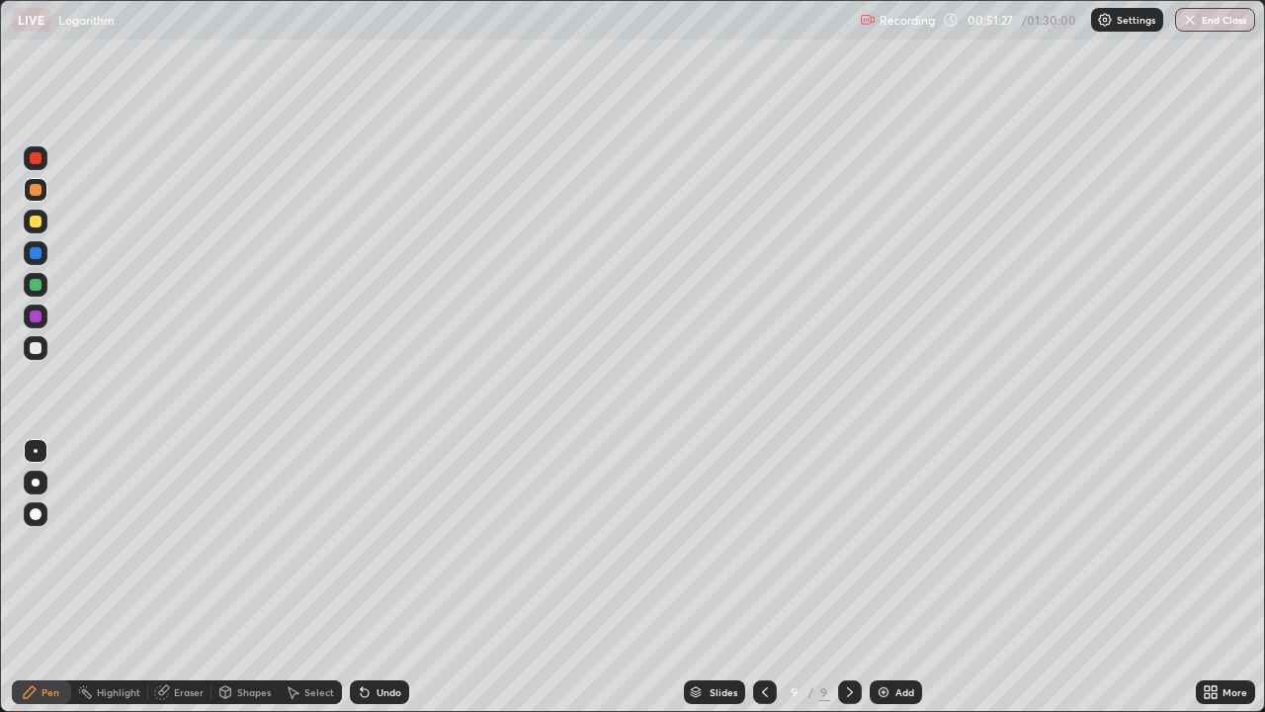
click at [36, 287] on div at bounding box center [36, 285] width 12 height 12
click at [37, 312] on div at bounding box center [36, 316] width 12 height 12
click at [40, 347] on div at bounding box center [36, 348] width 12 height 12
click at [36, 316] on div at bounding box center [36, 316] width 12 height 12
click at [37, 280] on div at bounding box center [36, 285] width 12 height 12
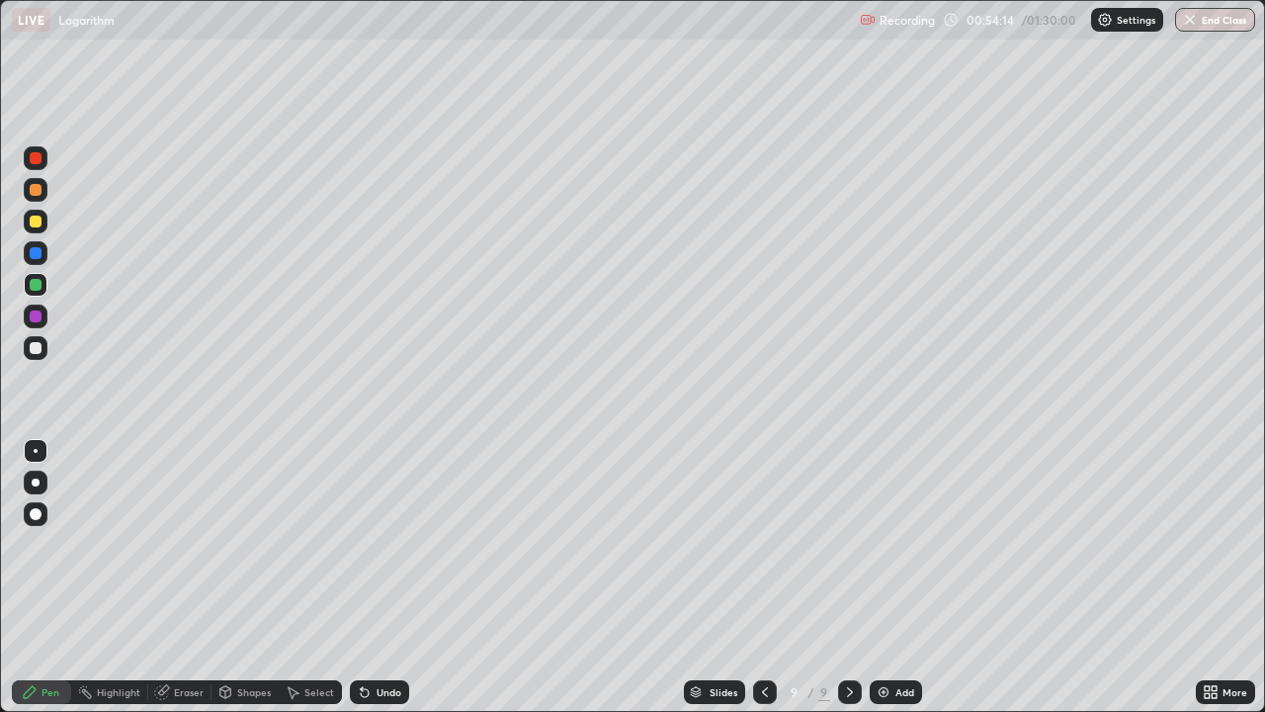
click at [40, 338] on div at bounding box center [36, 348] width 24 height 24
click at [38, 256] on div at bounding box center [36, 253] width 12 height 12
click at [849, 577] on icon at bounding box center [850, 692] width 16 height 16
click at [890, 577] on div "Add" at bounding box center [896, 692] width 52 height 24
click at [43, 188] on div at bounding box center [36, 190] width 24 height 24
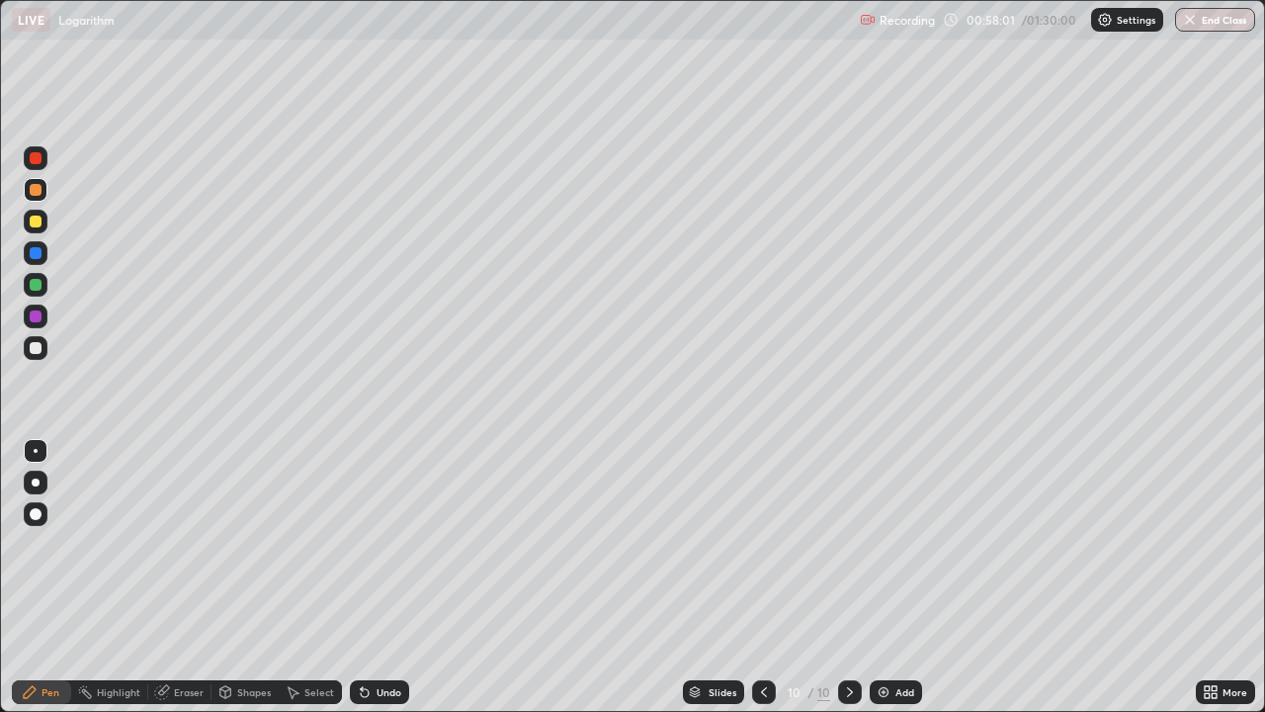
click at [36, 220] on div at bounding box center [36, 222] width 12 height 12
click at [175, 577] on div "Eraser" at bounding box center [189, 692] width 30 height 10
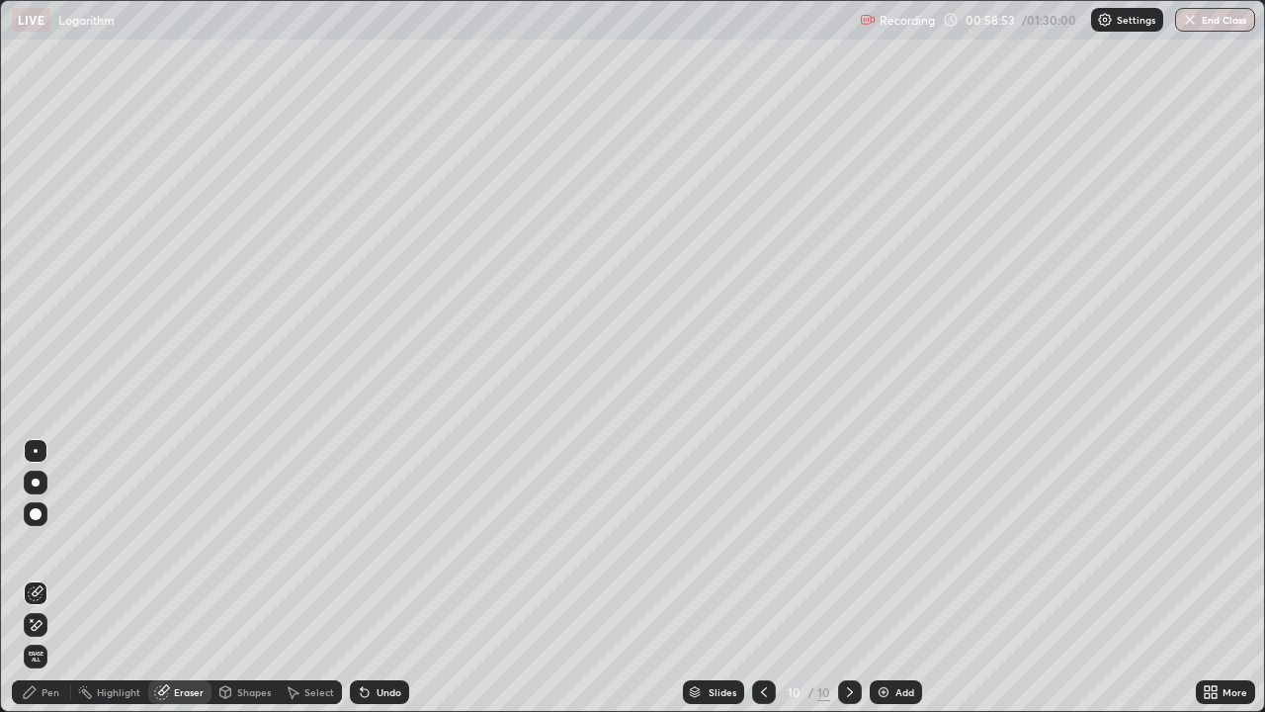
click at [54, 577] on div "Pen" at bounding box center [51, 692] width 18 height 10
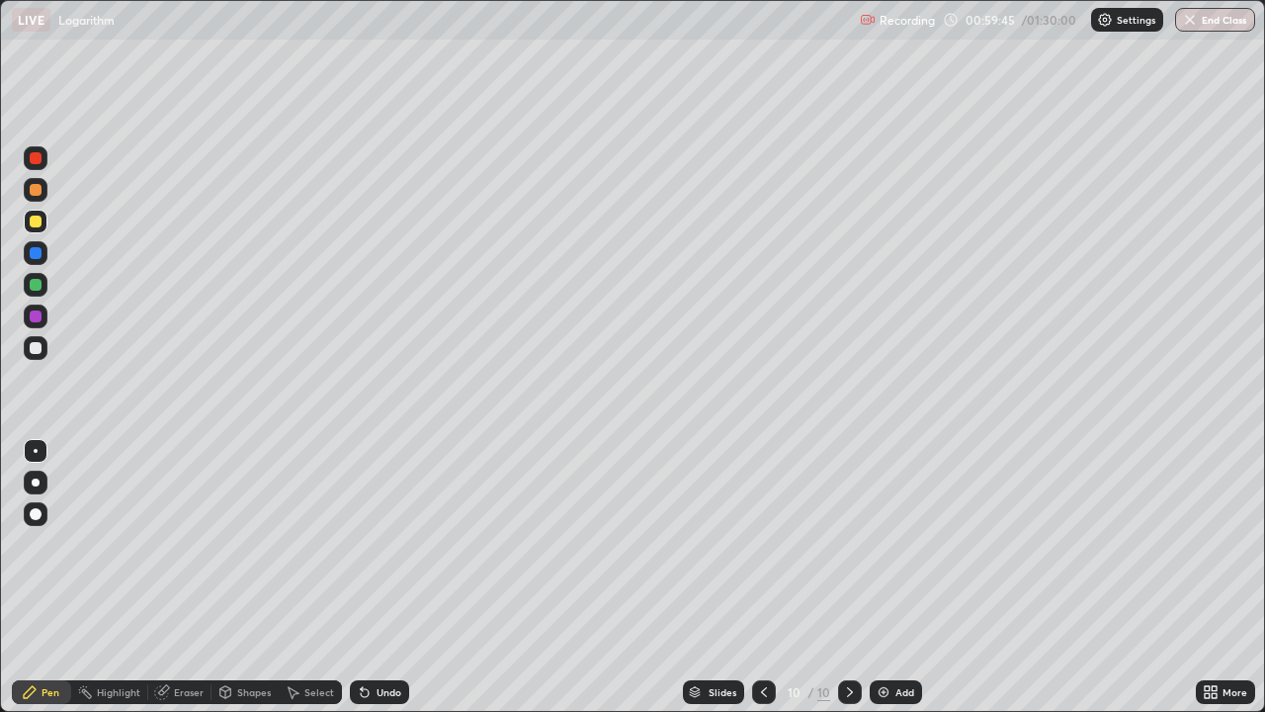
click at [40, 345] on div at bounding box center [36, 348] width 12 height 12
click at [37, 323] on div at bounding box center [36, 317] width 24 height 24
click at [40, 317] on div at bounding box center [36, 316] width 12 height 12
click at [39, 283] on div at bounding box center [36, 285] width 12 height 12
click at [878, 577] on div "Add" at bounding box center [896, 692] width 52 height 24
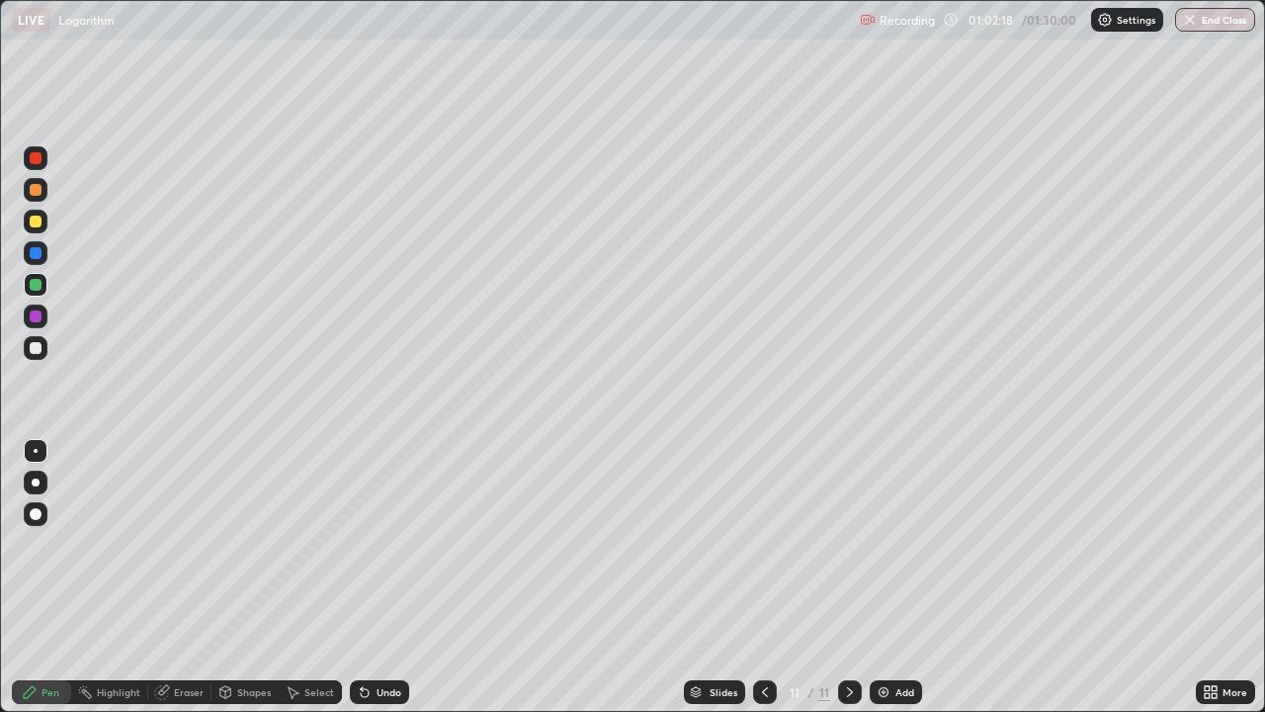
click at [759, 577] on icon at bounding box center [765, 692] width 16 height 16
click at [848, 577] on icon at bounding box center [850, 692] width 16 height 16
click at [37, 315] on div at bounding box center [36, 316] width 12 height 12
click at [37, 346] on div at bounding box center [36, 348] width 12 height 12
click at [774, 577] on div at bounding box center [765, 692] width 24 height 40
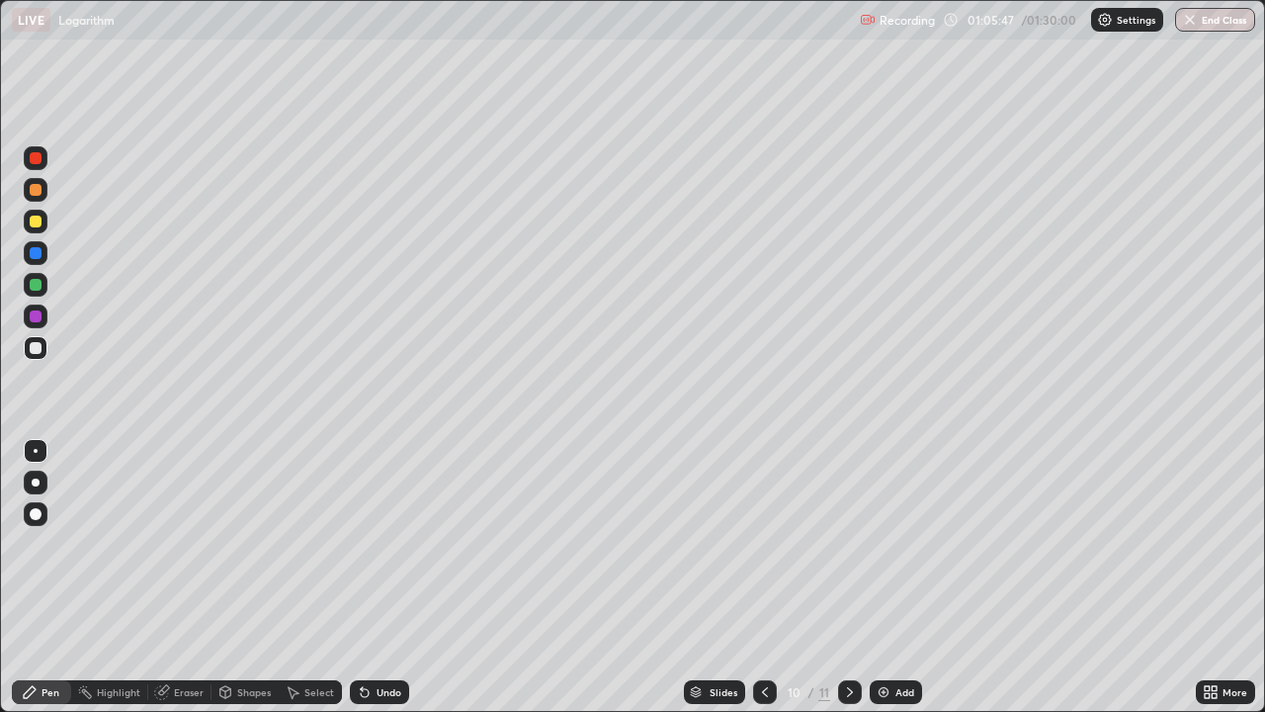
click at [847, 577] on icon at bounding box center [850, 692] width 16 height 16
click at [154, 577] on div "Eraser" at bounding box center [179, 692] width 63 height 40
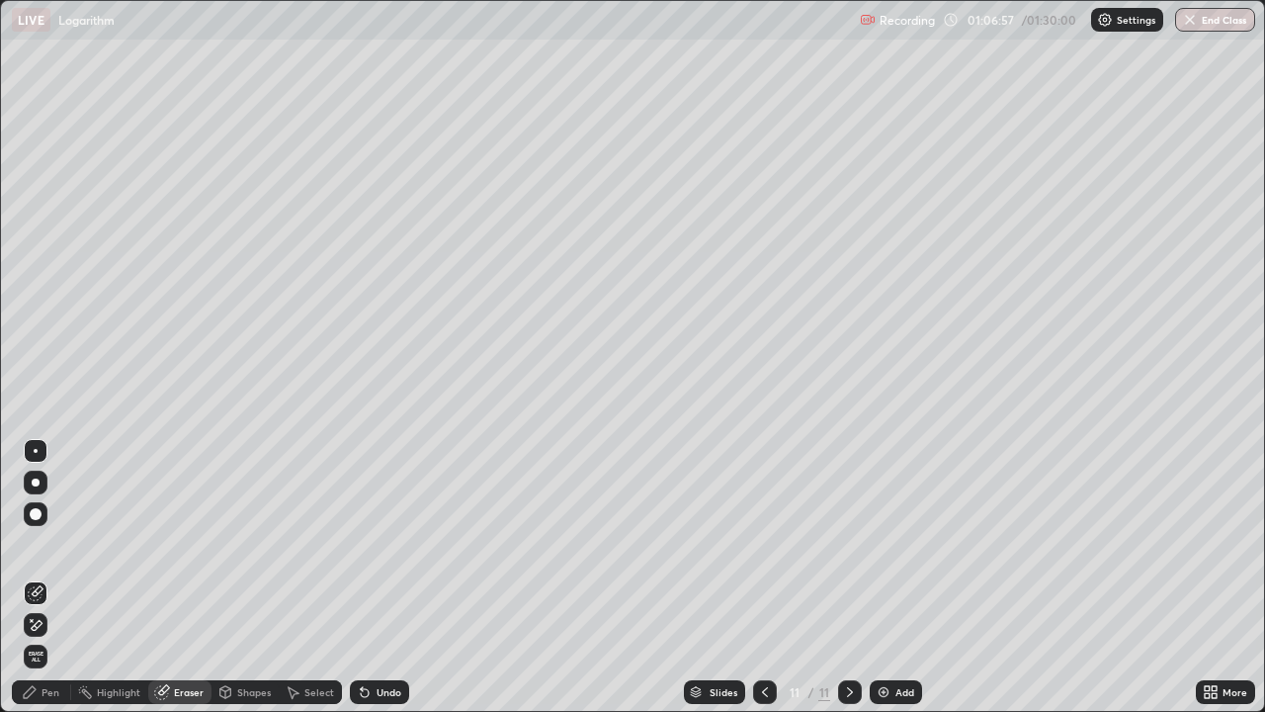
click at [880, 577] on img at bounding box center [884, 692] width 16 height 16
click at [45, 577] on div "Pen" at bounding box center [51, 692] width 18 height 10
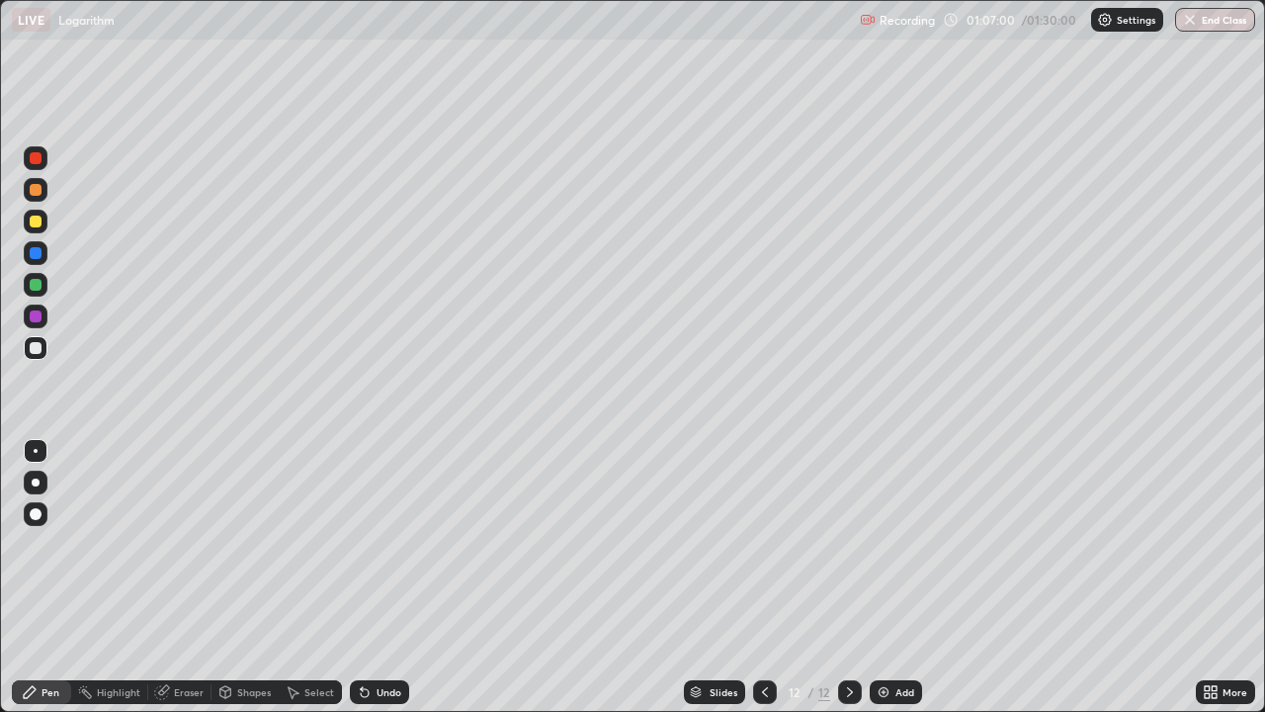
click at [36, 189] on div at bounding box center [36, 190] width 12 height 12
click at [44, 256] on div at bounding box center [36, 253] width 24 height 24
click at [39, 286] on div at bounding box center [36, 285] width 12 height 12
click at [38, 221] on div at bounding box center [36, 222] width 12 height 12
click at [39, 350] on div at bounding box center [36, 348] width 12 height 12
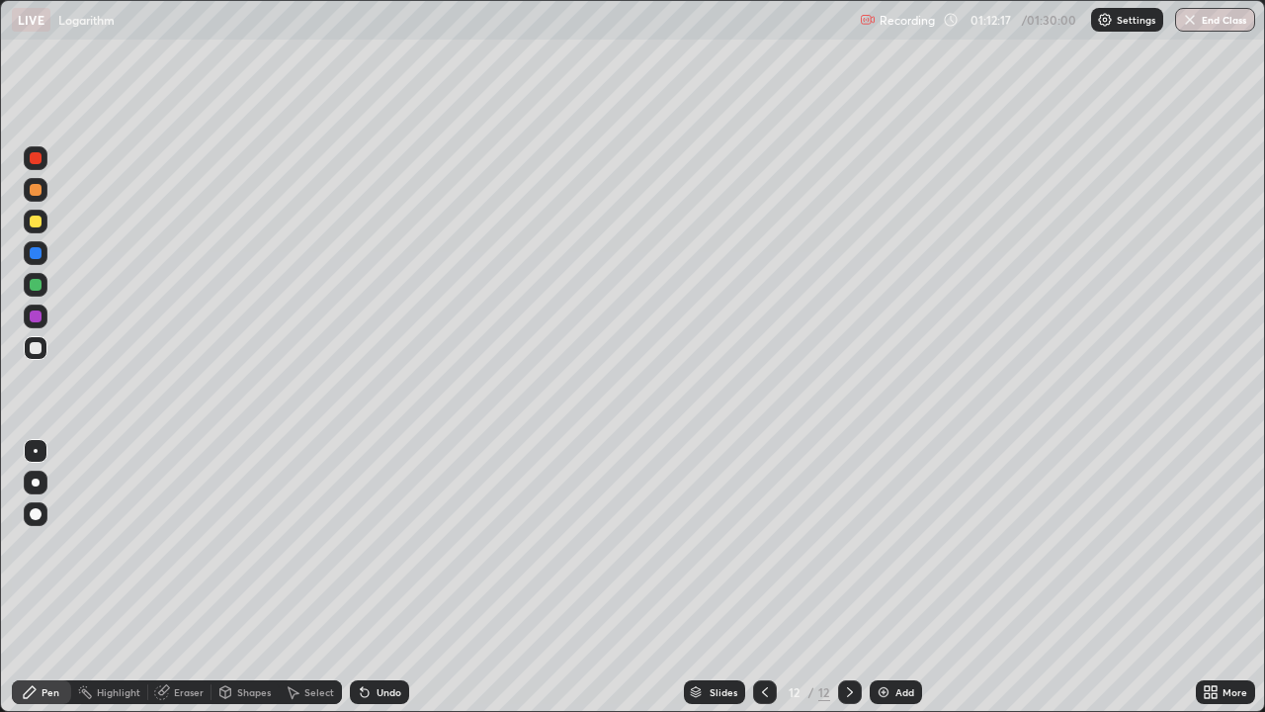
click at [44, 351] on div at bounding box center [36, 348] width 24 height 24
click at [44, 316] on div at bounding box center [36, 317] width 24 height 24
click at [879, 577] on img at bounding box center [884, 692] width 16 height 16
click at [41, 188] on div at bounding box center [36, 190] width 12 height 12
click at [37, 221] on div at bounding box center [36, 222] width 12 height 12
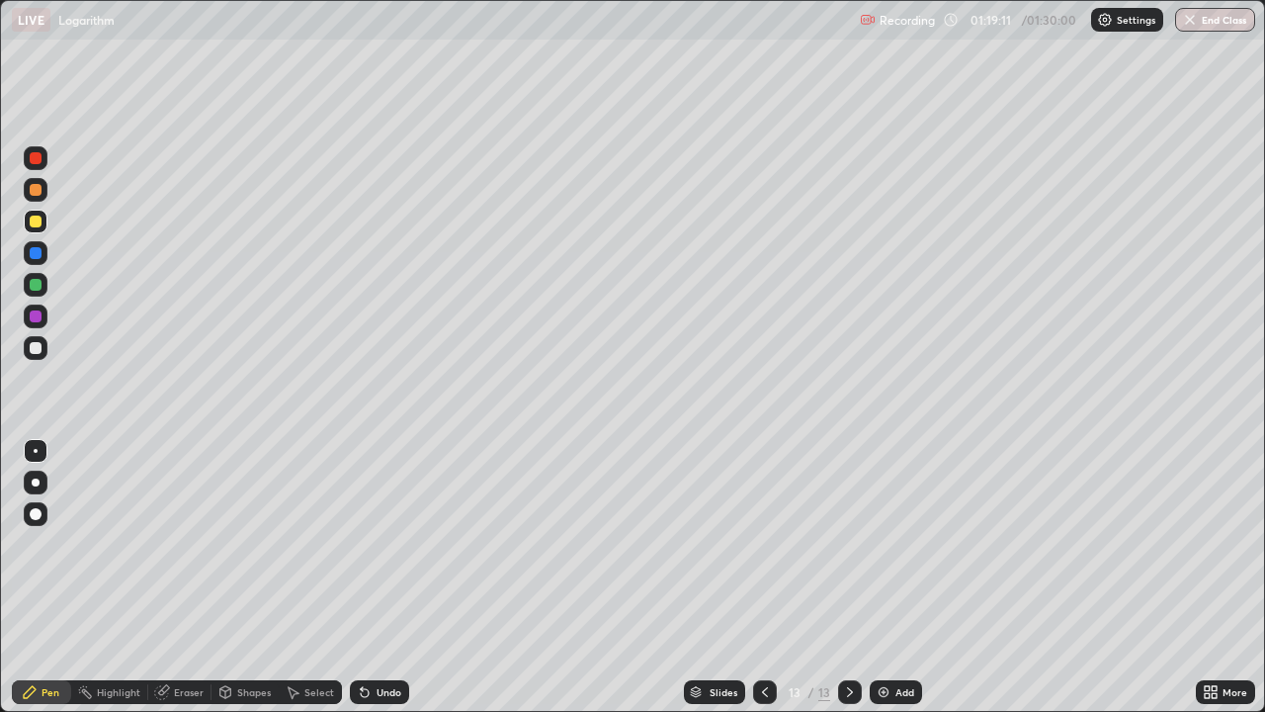
click at [34, 353] on div at bounding box center [36, 348] width 12 height 12
click at [1225, 25] on button "End Class" at bounding box center [1216, 20] width 80 height 24
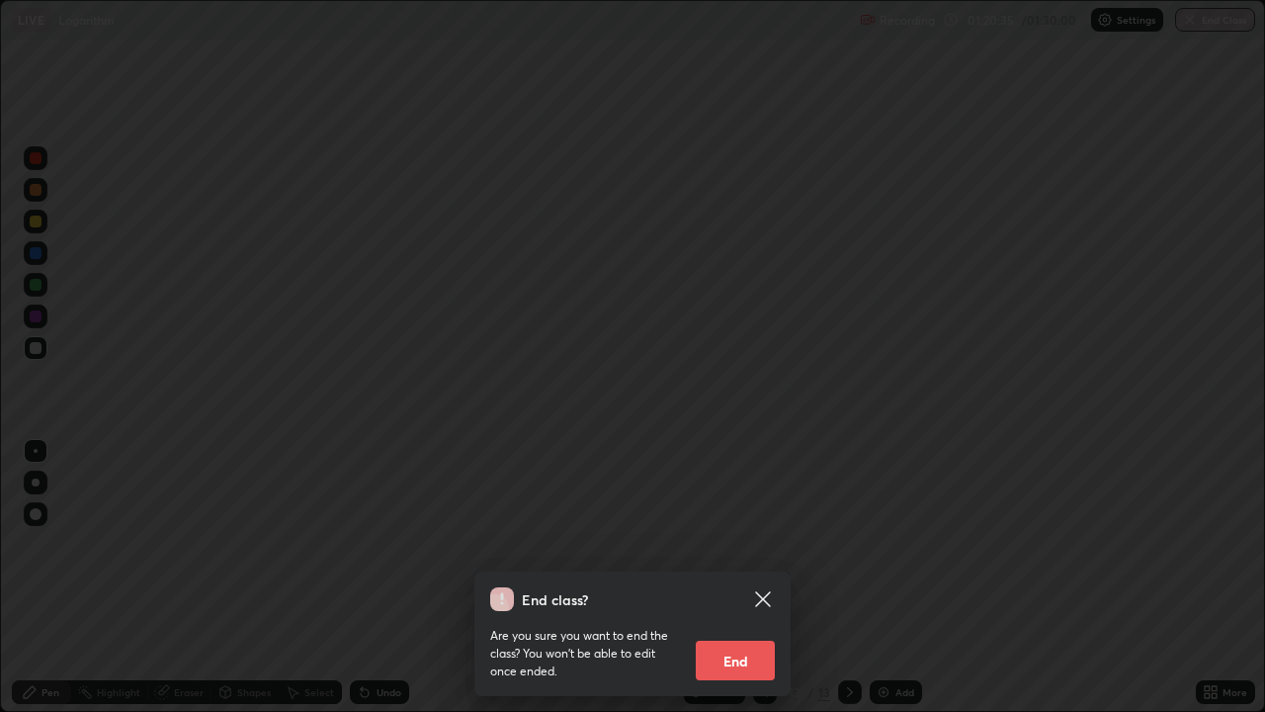
click at [736, 577] on button "End" at bounding box center [735, 661] width 79 height 40
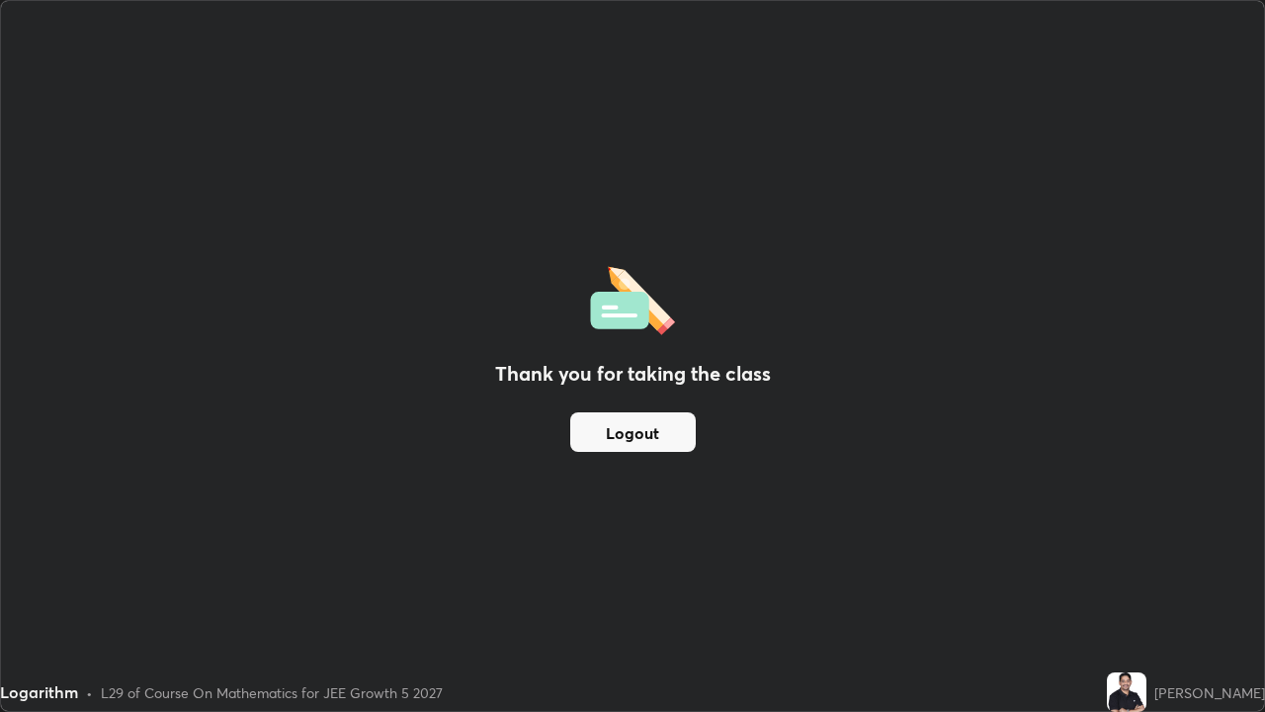
click at [592, 429] on button "Logout" at bounding box center [633, 432] width 126 height 40
